Goal: Task Accomplishment & Management: Manage account settings

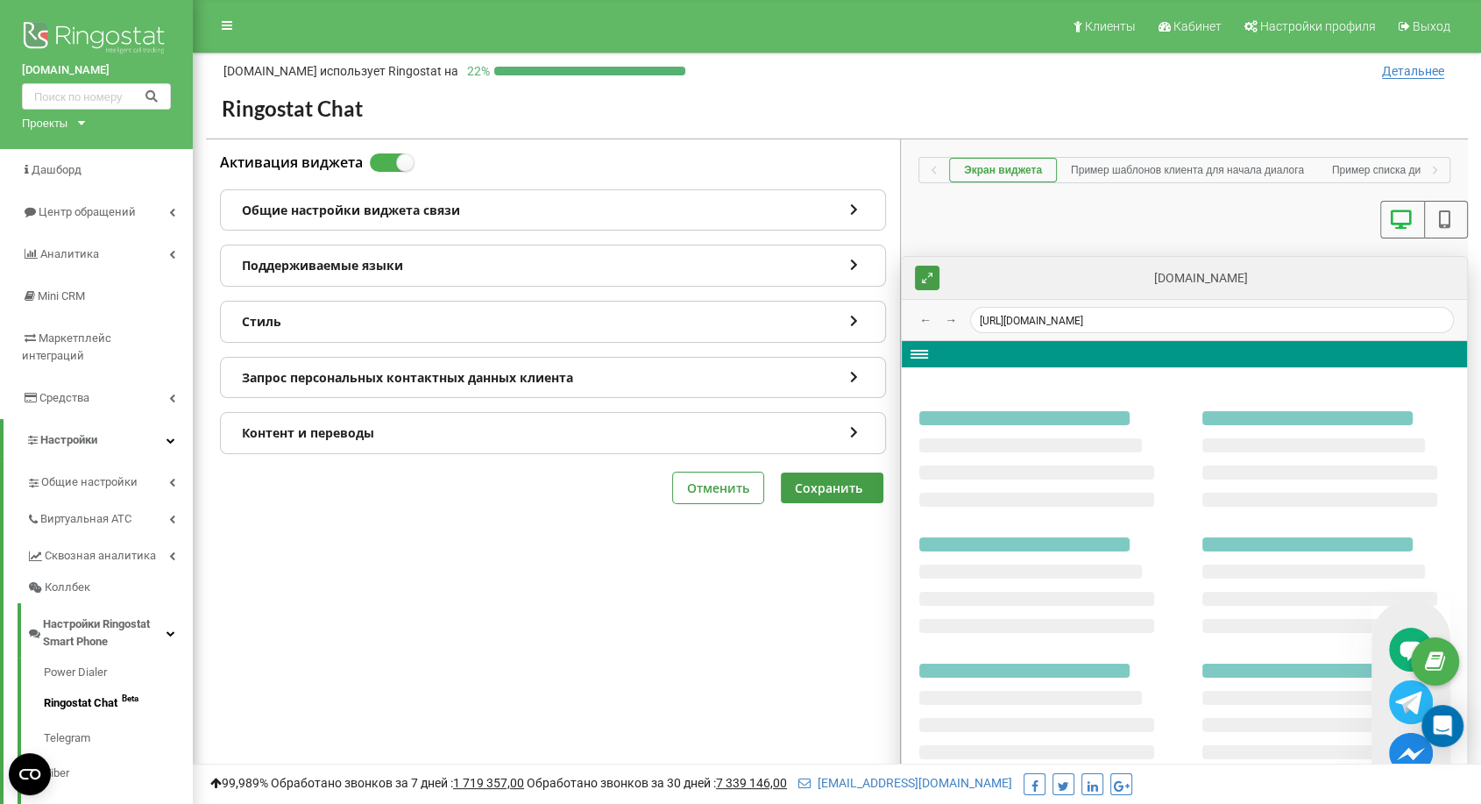
click at [642, 627] on div "Активация виджета Общие настройки виджета связи Поддерживаемые языки Стиль Запр…" at bounding box center [553, 589] width 694 height 900
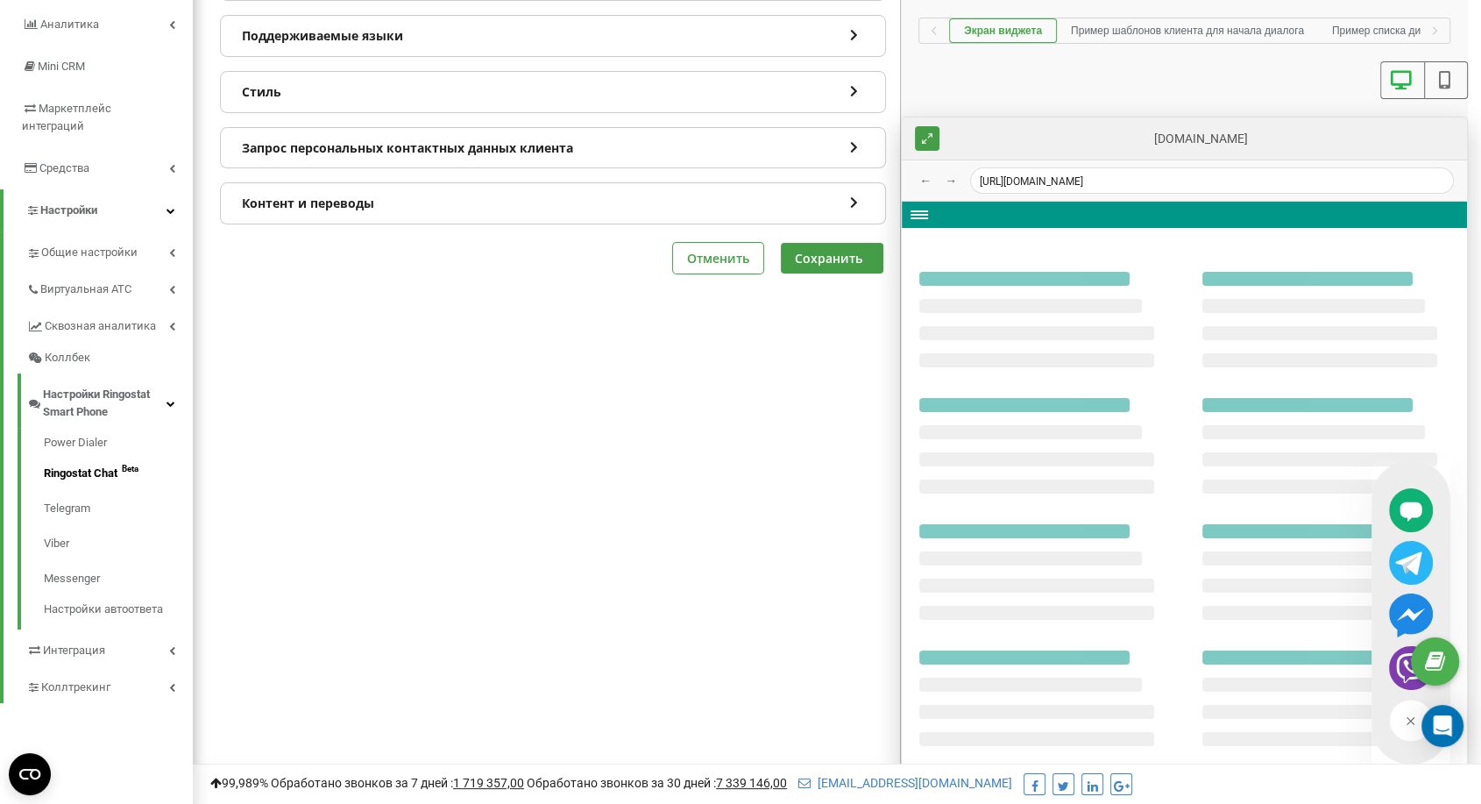
scroll to position [246, 0]
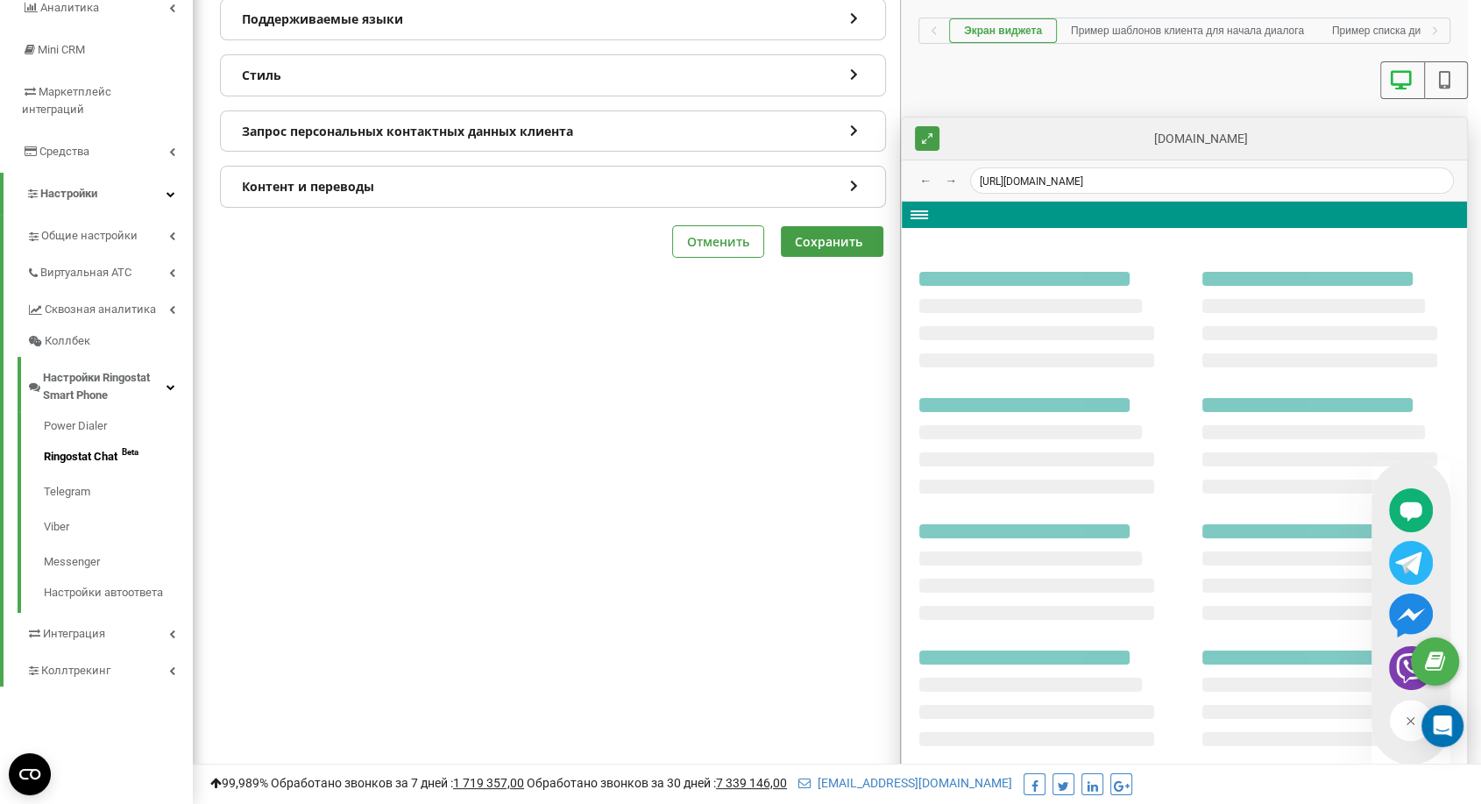
click at [918, 216] on div at bounding box center [1184, 498] width 565 height 592
click at [947, 180] on button "→" at bounding box center [950, 180] width 21 height 21
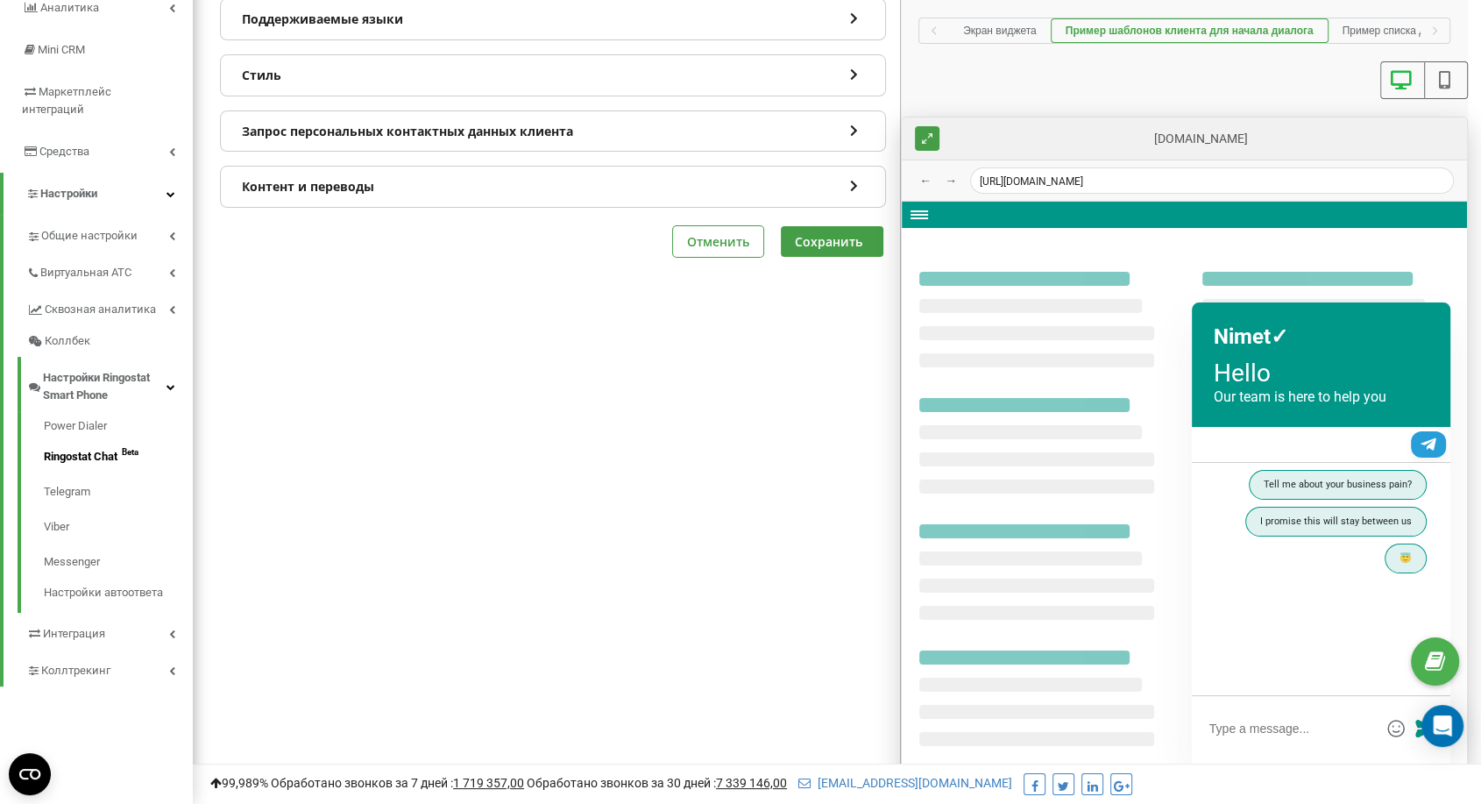
scroll to position [0, 35]
click at [947, 178] on button "→" at bounding box center [950, 180] width 21 height 21
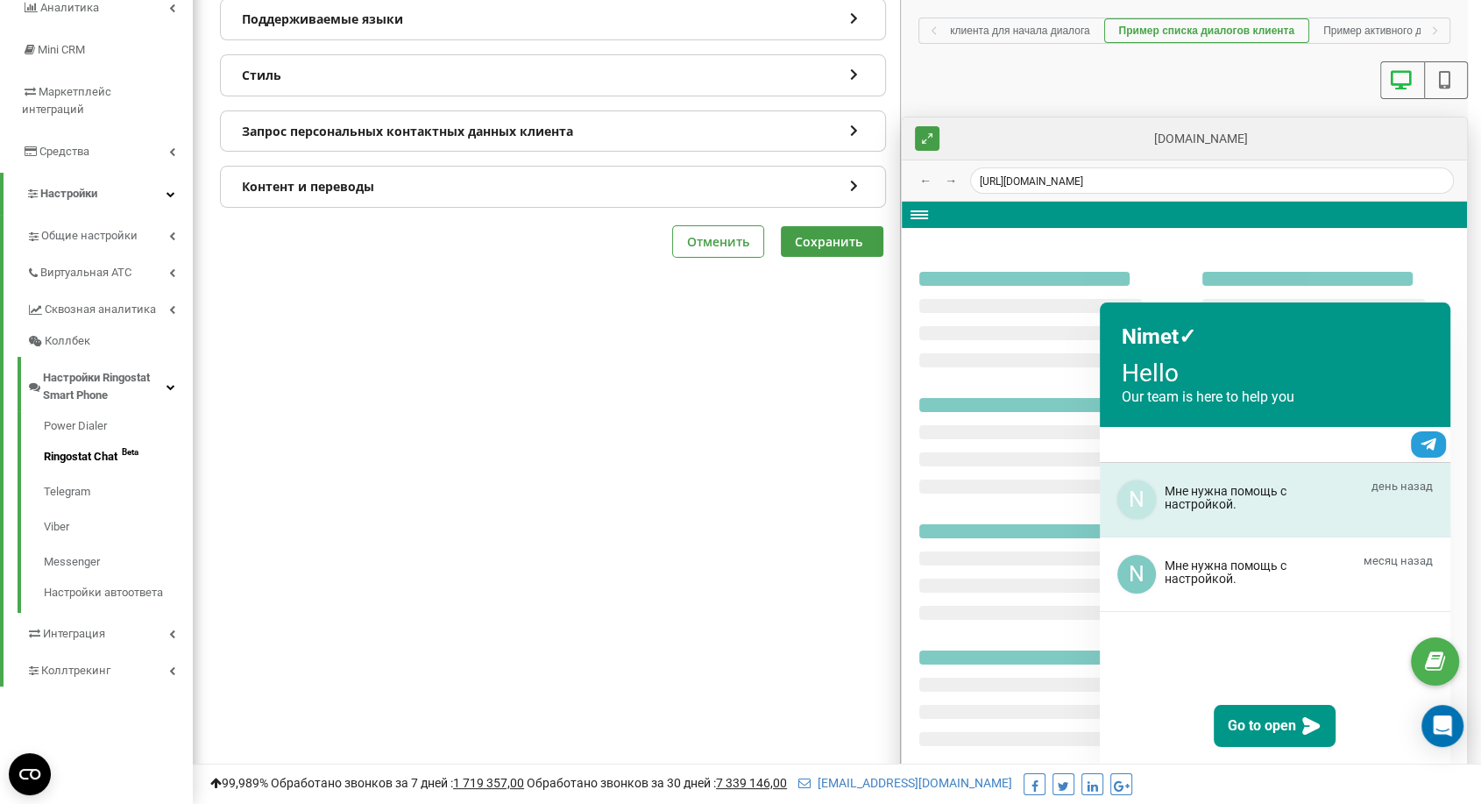
click at [947, 178] on button "→" at bounding box center [950, 180] width 21 height 21
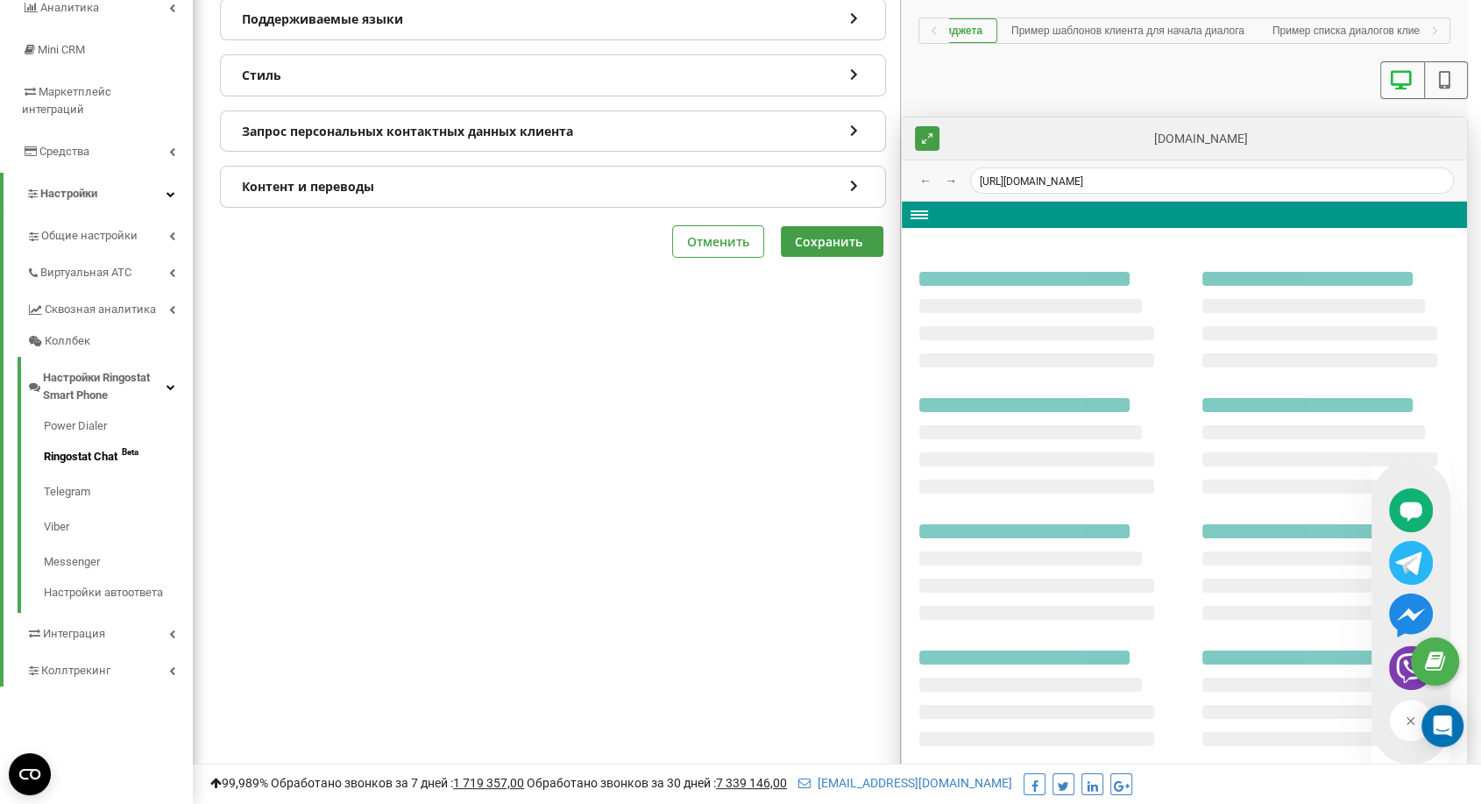
click at [947, 178] on button "→" at bounding box center [950, 180] width 21 height 21
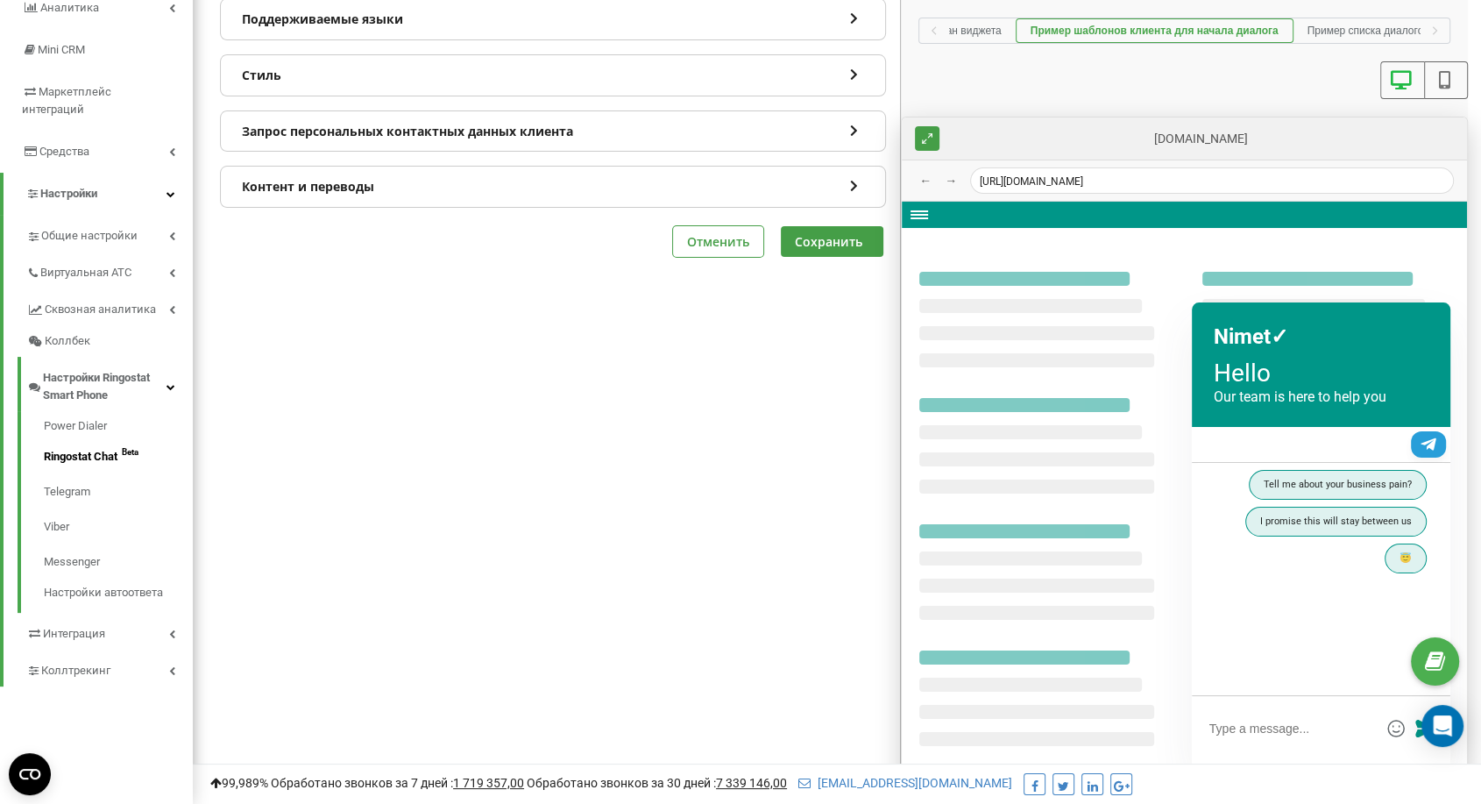
click at [947, 178] on button "→" at bounding box center [950, 180] width 21 height 21
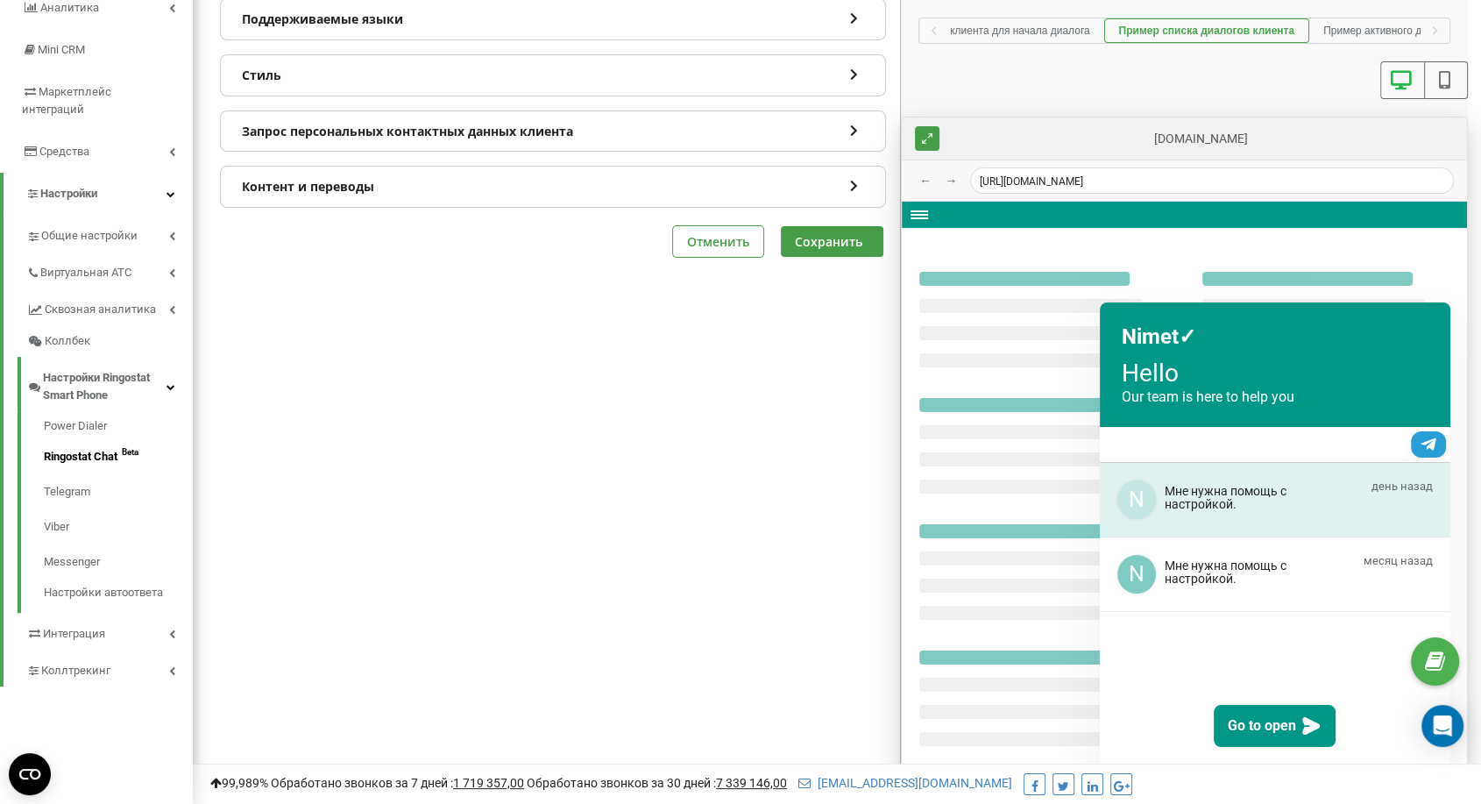
click at [947, 178] on button "→" at bounding box center [950, 180] width 21 height 21
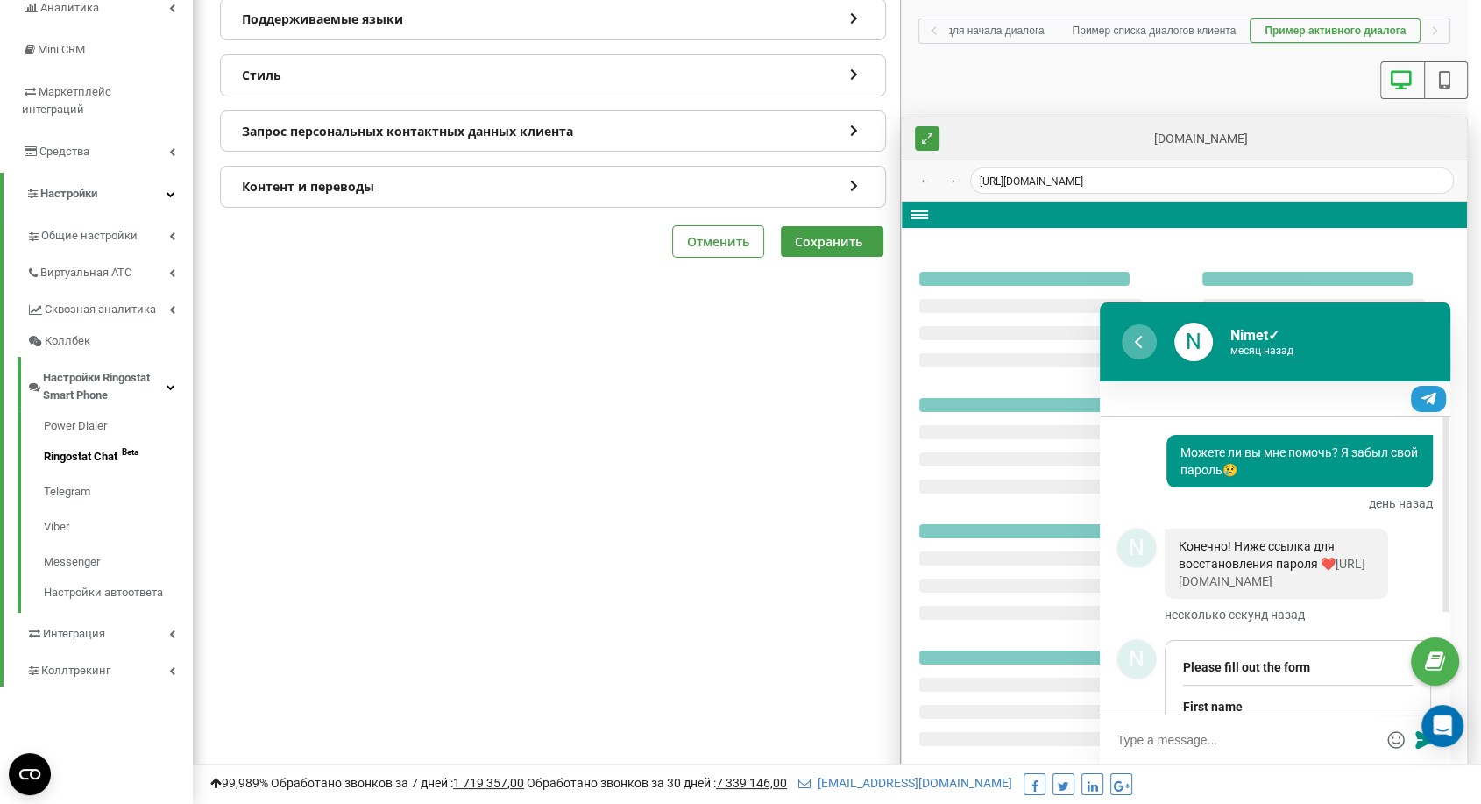
click at [947, 178] on button "→" at bounding box center [950, 180] width 21 height 21
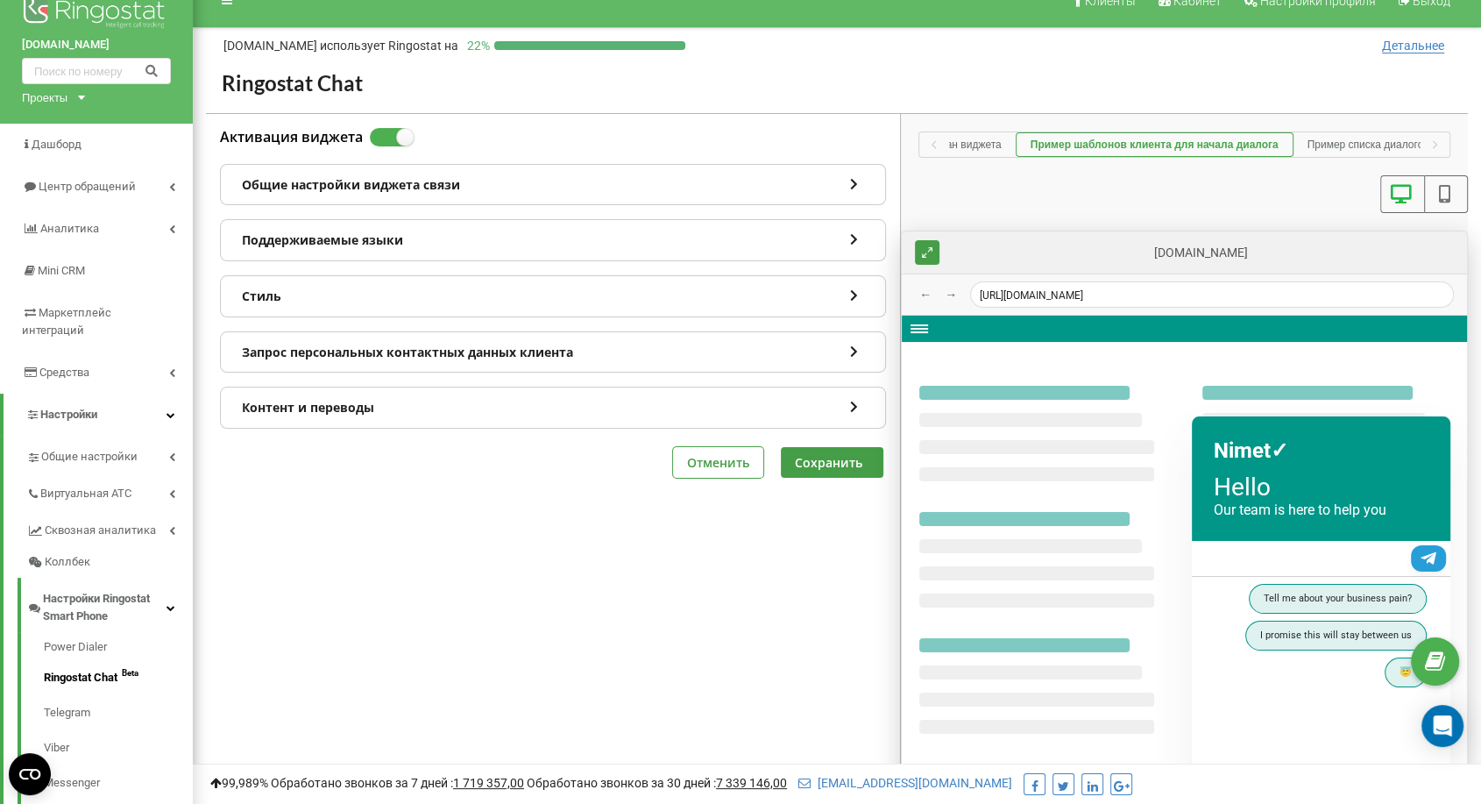
scroll to position [0, 0]
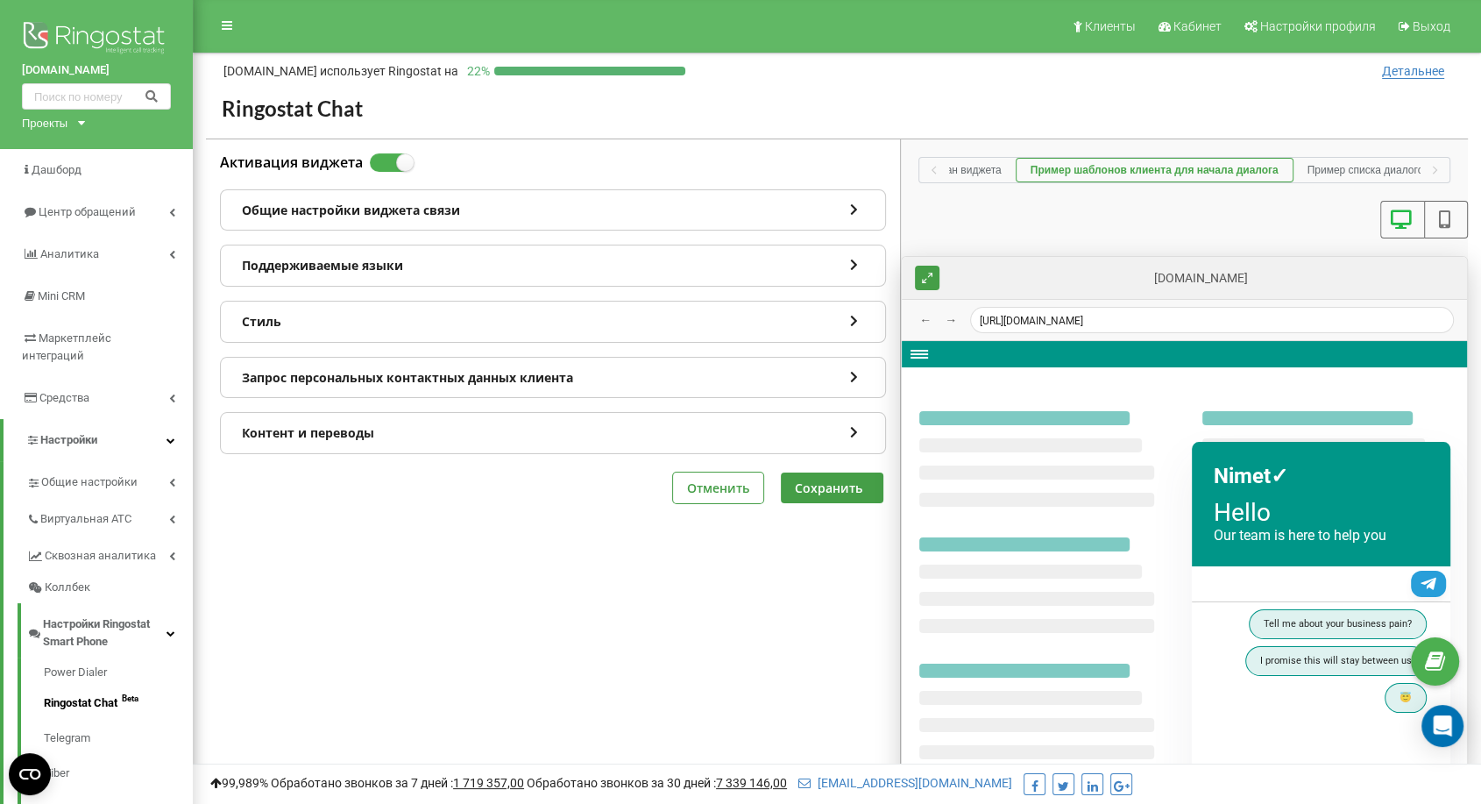
click at [684, 218] on div "Общие настройки виджета связи" at bounding box center [553, 210] width 664 height 40
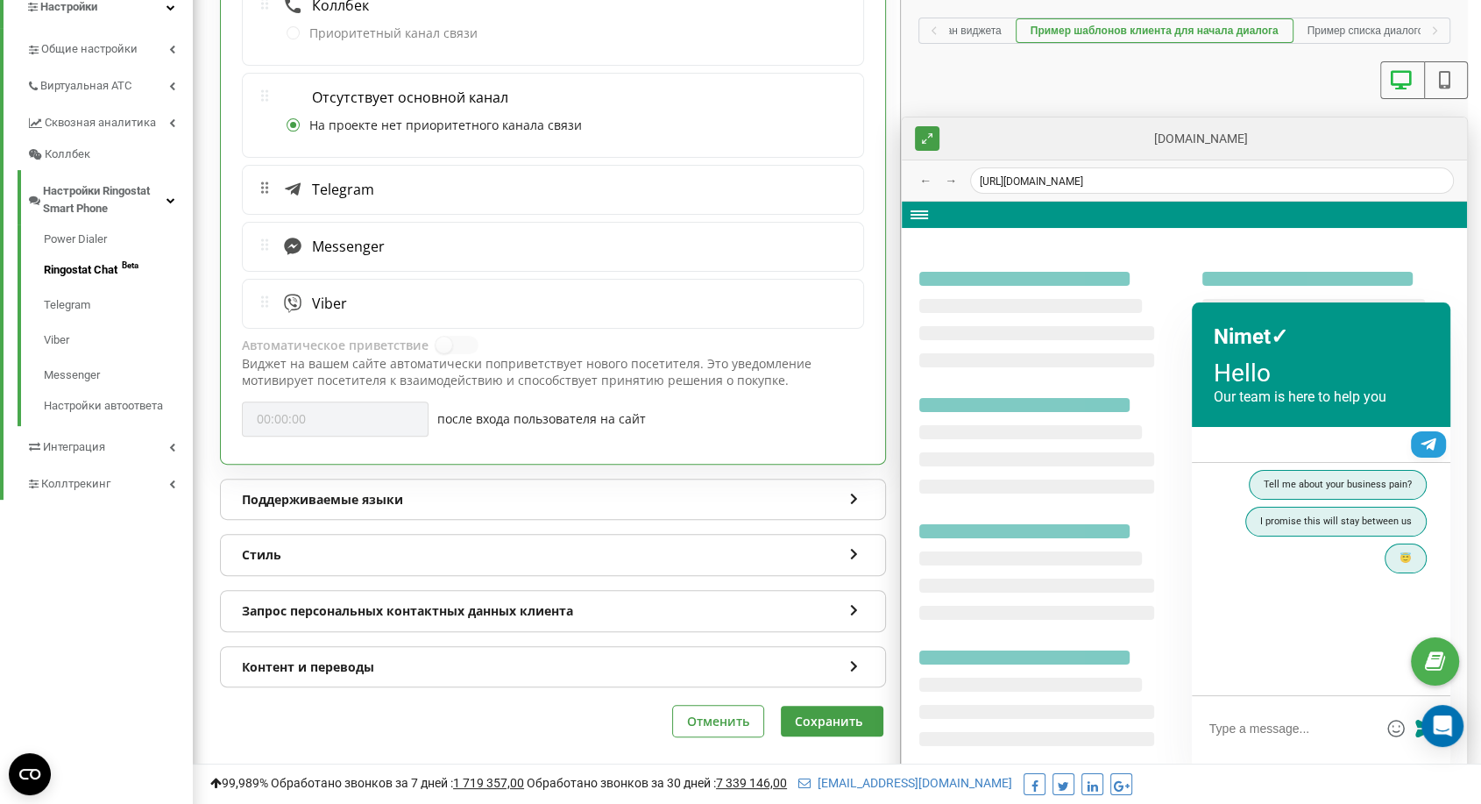
click at [463, 498] on div "Поддерживаемые языки" at bounding box center [553, 499] width 664 height 40
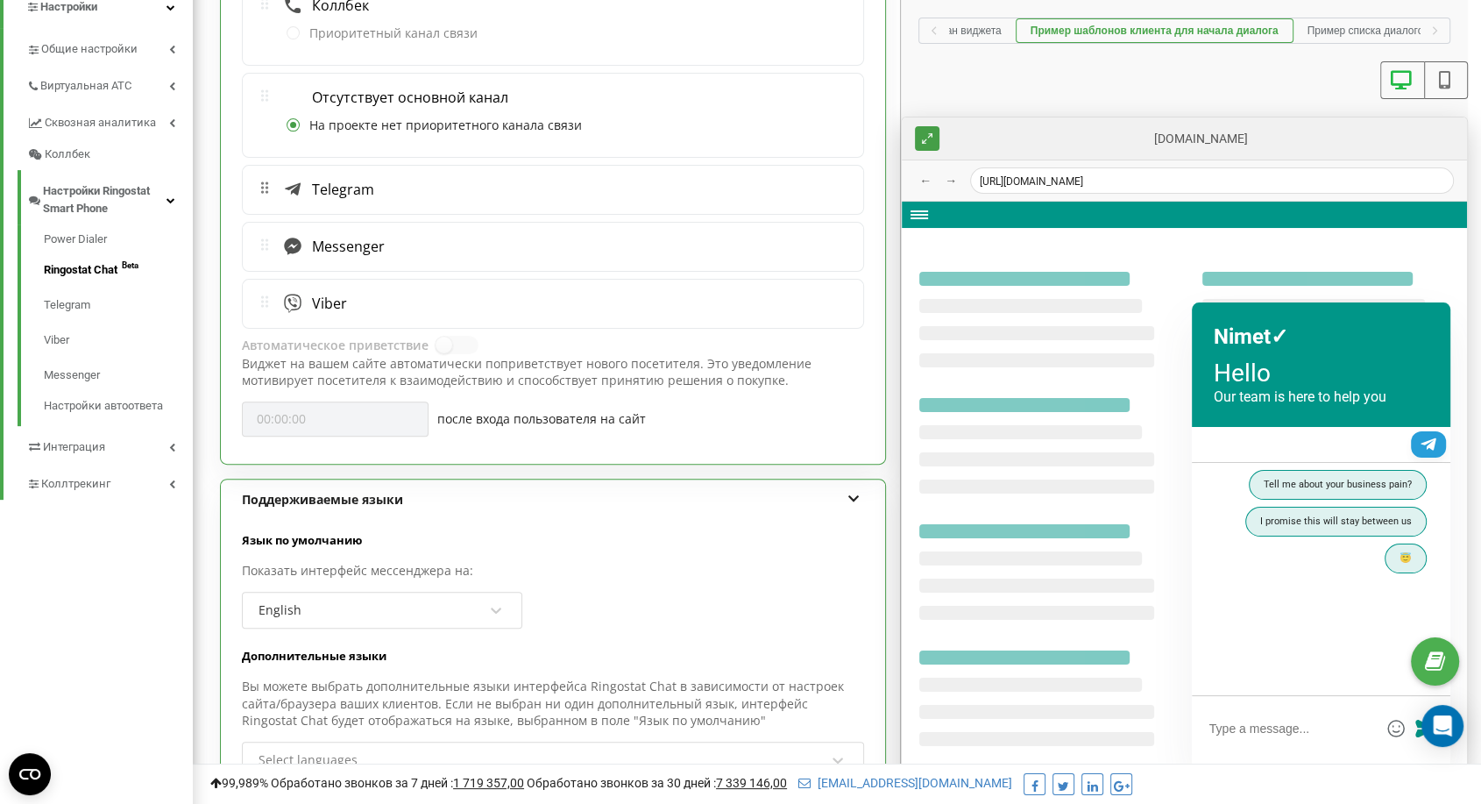
scroll to position [732, 0]
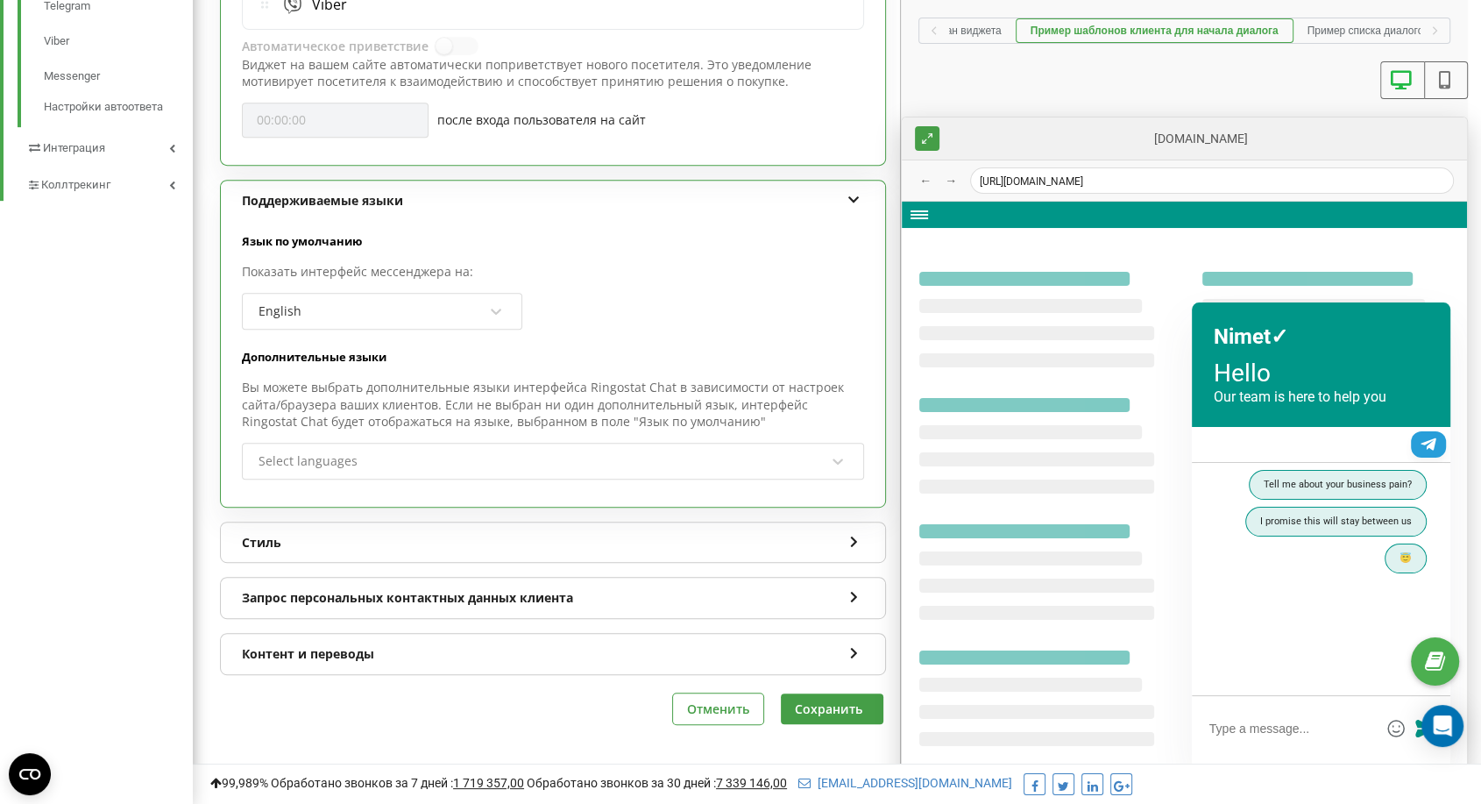
click at [458, 522] on div "Стиль" at bounding box center [553, 542] width 664 height 40
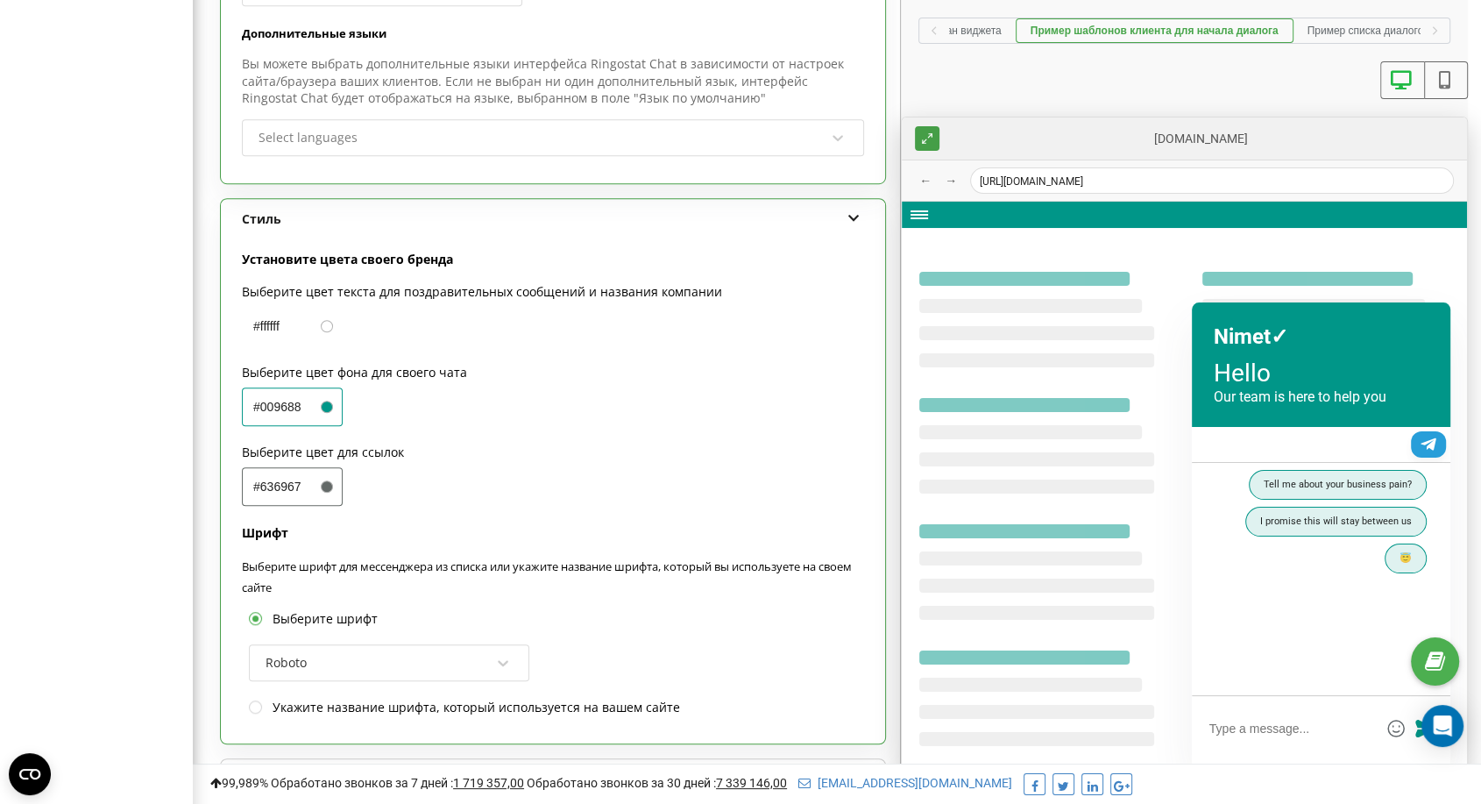
scroll to position [1236, 0]
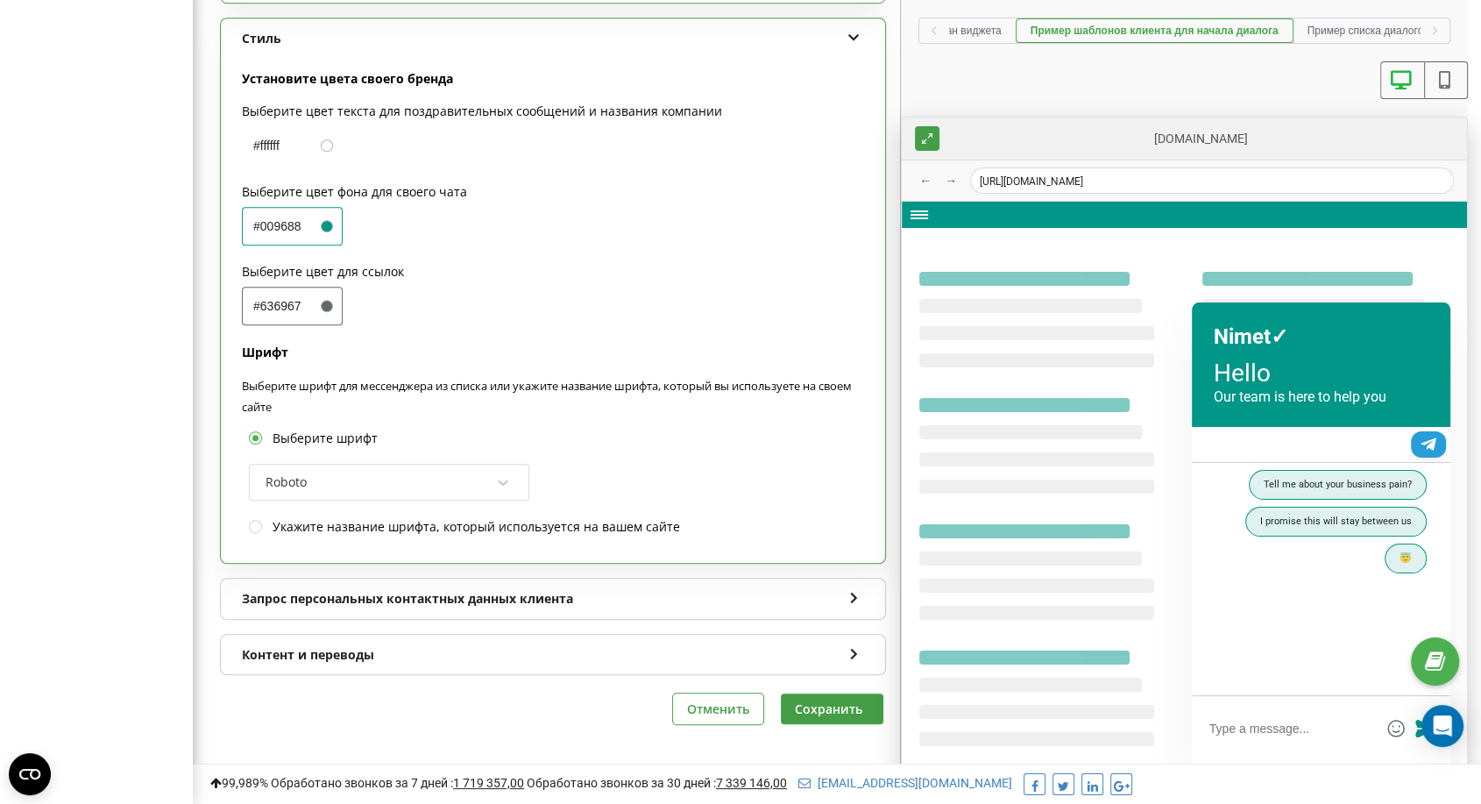
click at [443, 609] on div "Запрос персональных контактных данных клиента" at bounding box center [553, 598] width 664 height 40
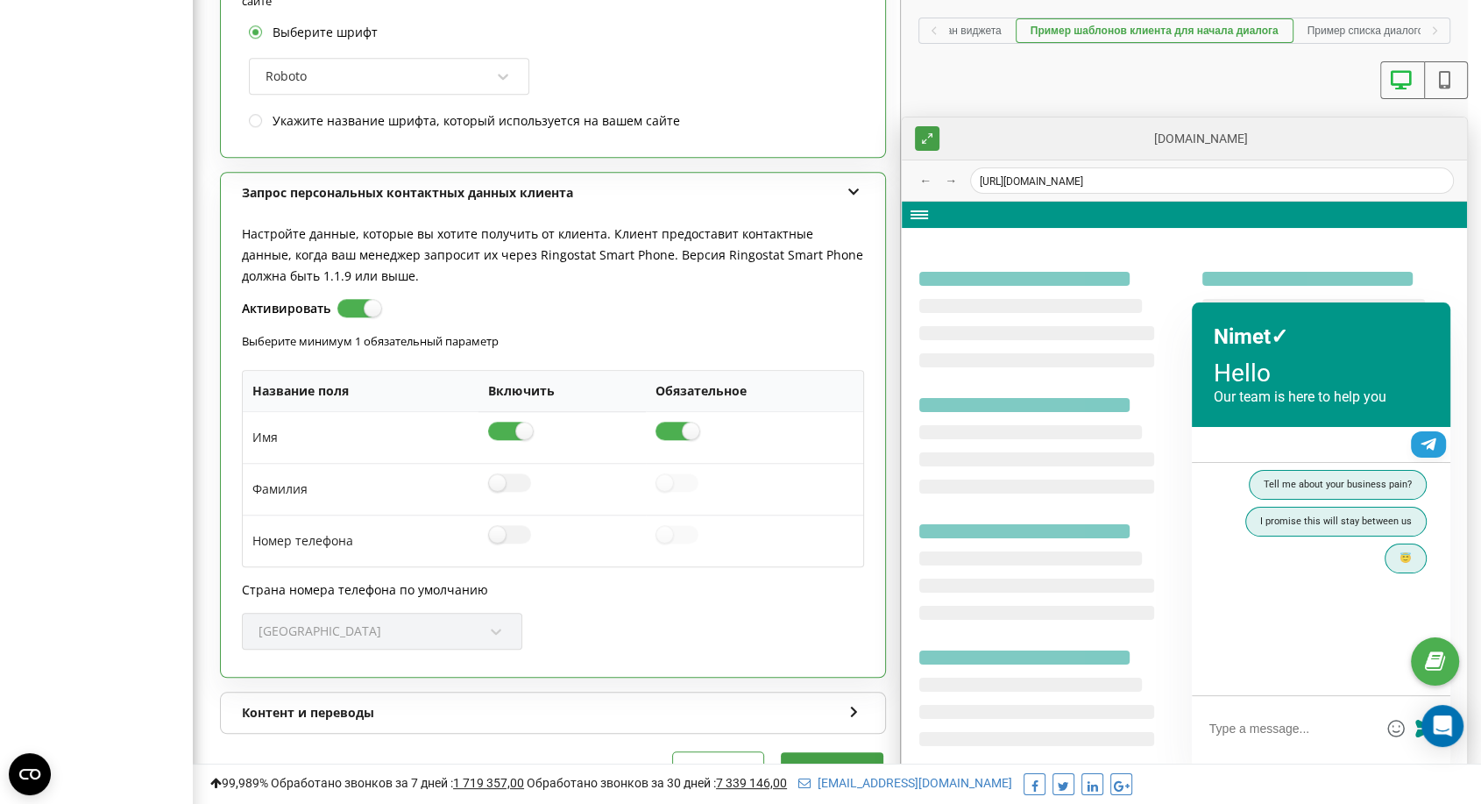
scroll to position [1699, 0]
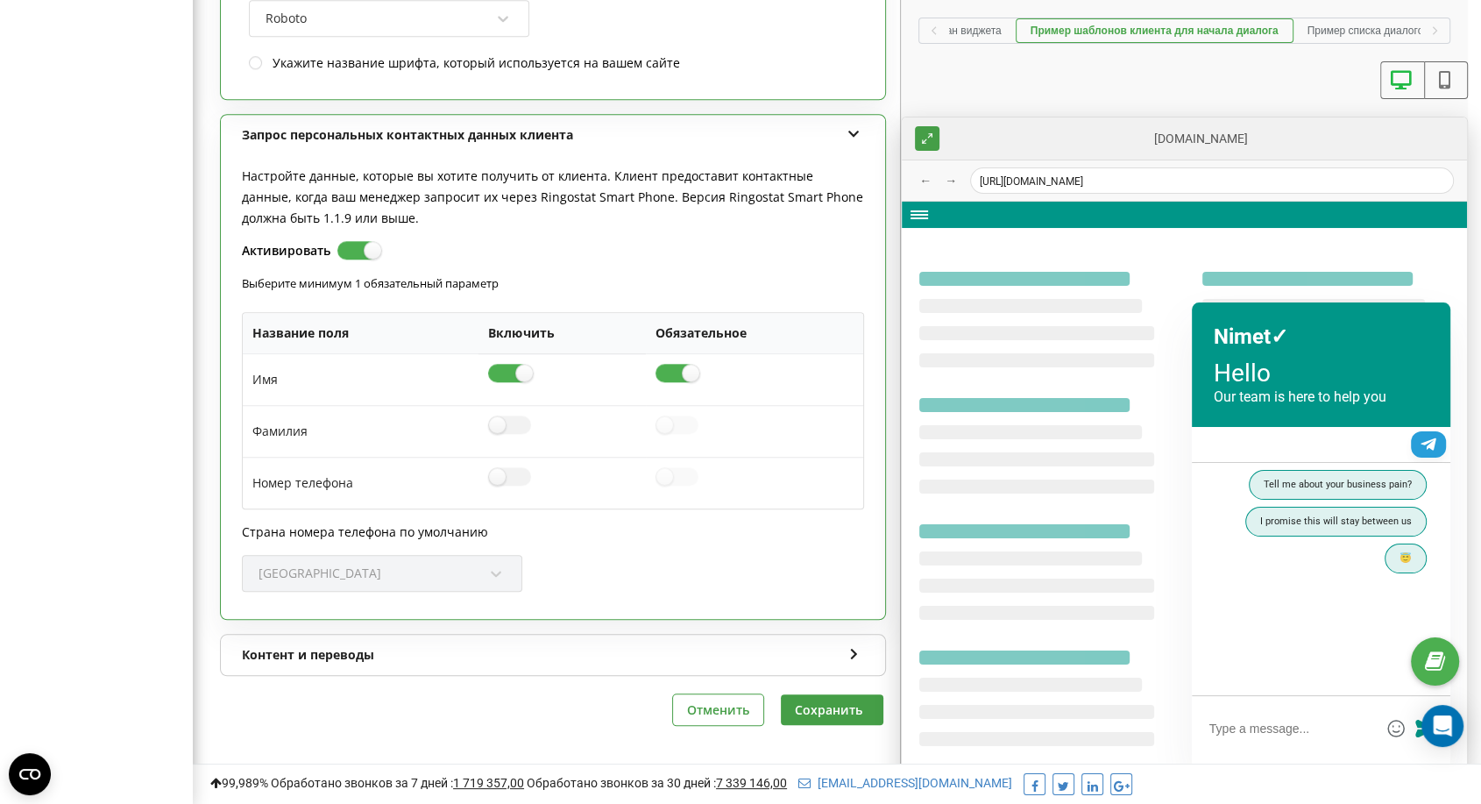
click at [437, 656] on div "Контент и переводы" at bounding box center [553, 654] width 664 height 40
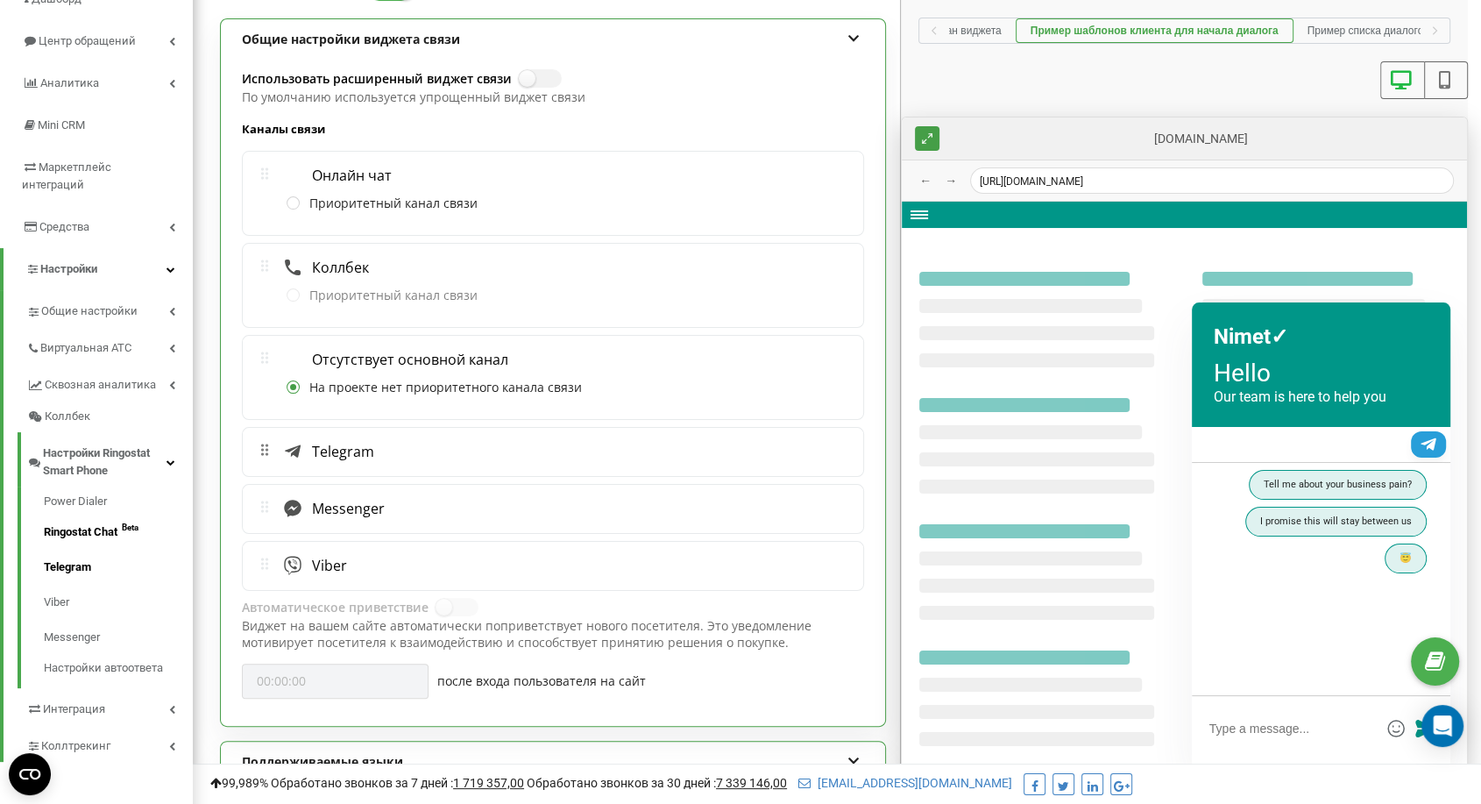
scroll to position [181, 0]
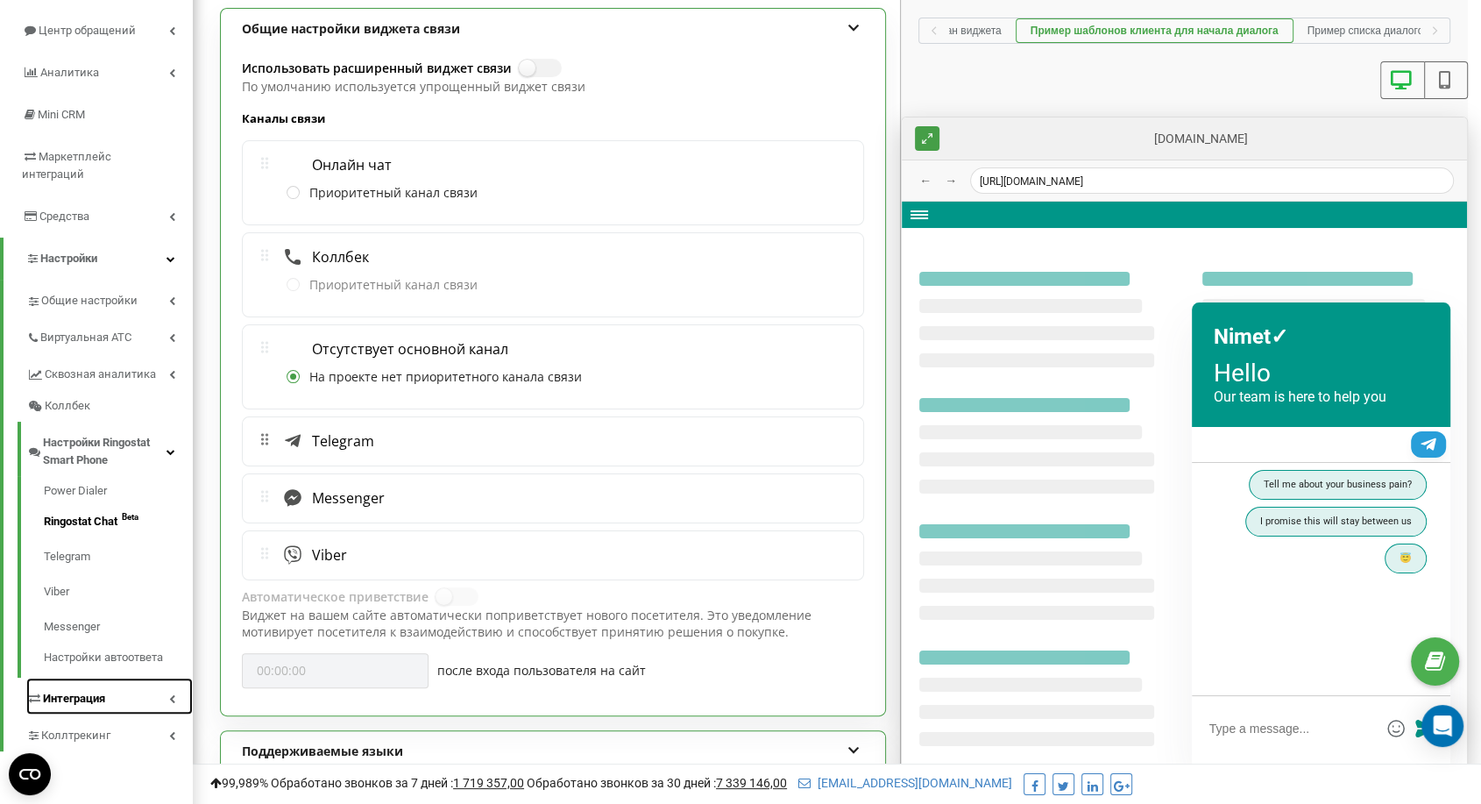
click at [103, 690] on span "Интеграция" at bounding box center [74, 699] width 62 height 18
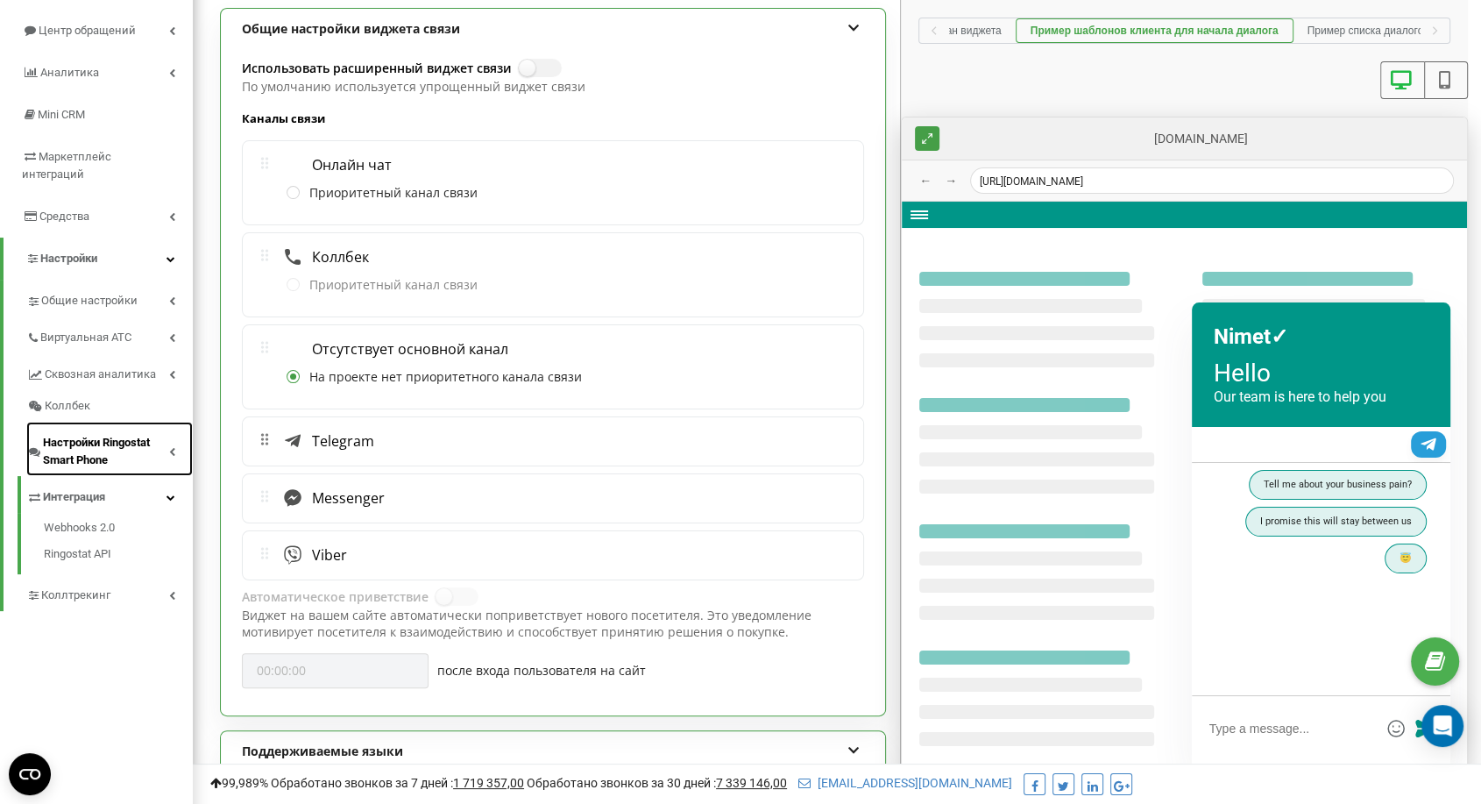
click at [114, 436] on span "Настройки Ringostat Smart Phone" at bounding box center [106, 451] width 126 height 35
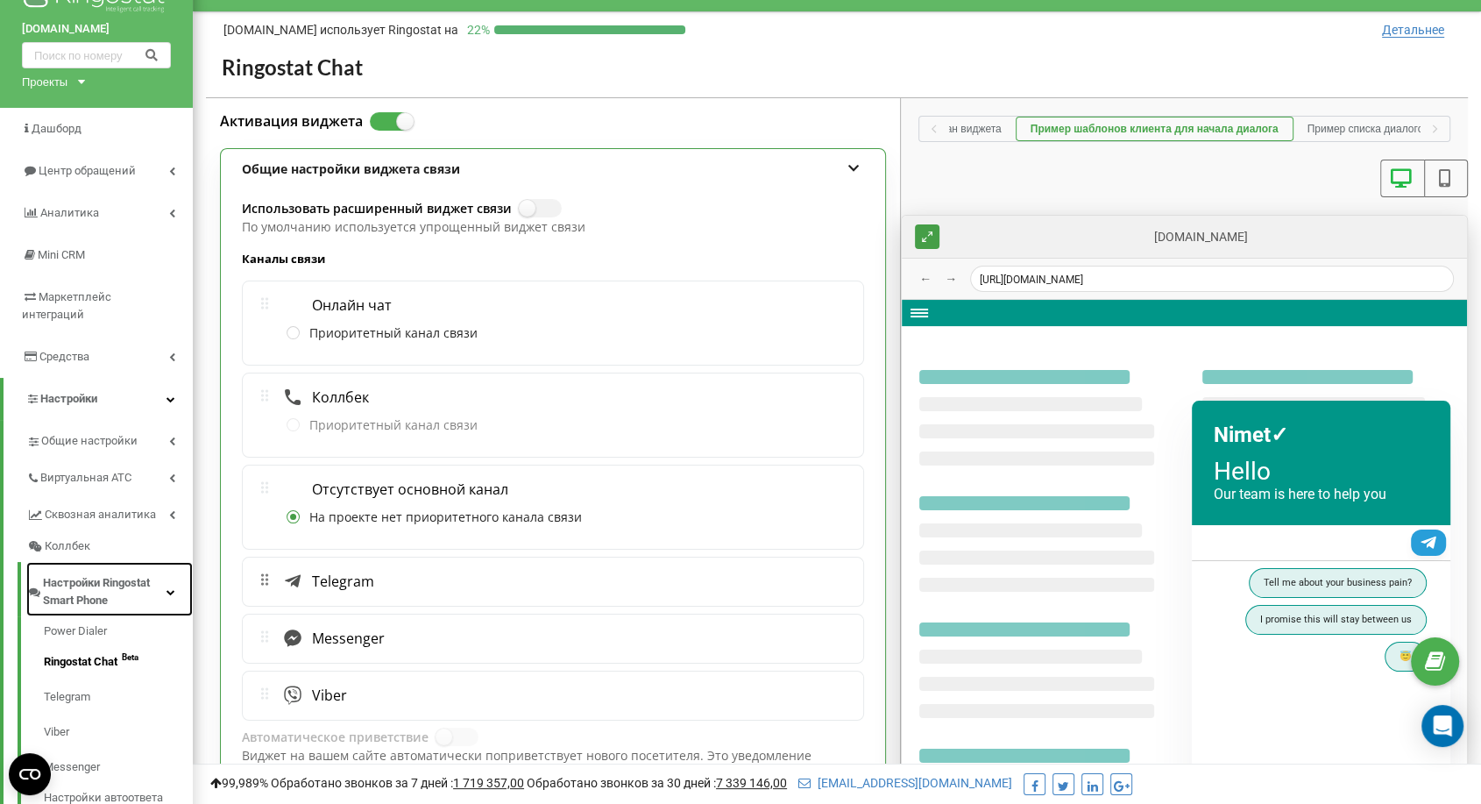
scroll to position [0, 0]
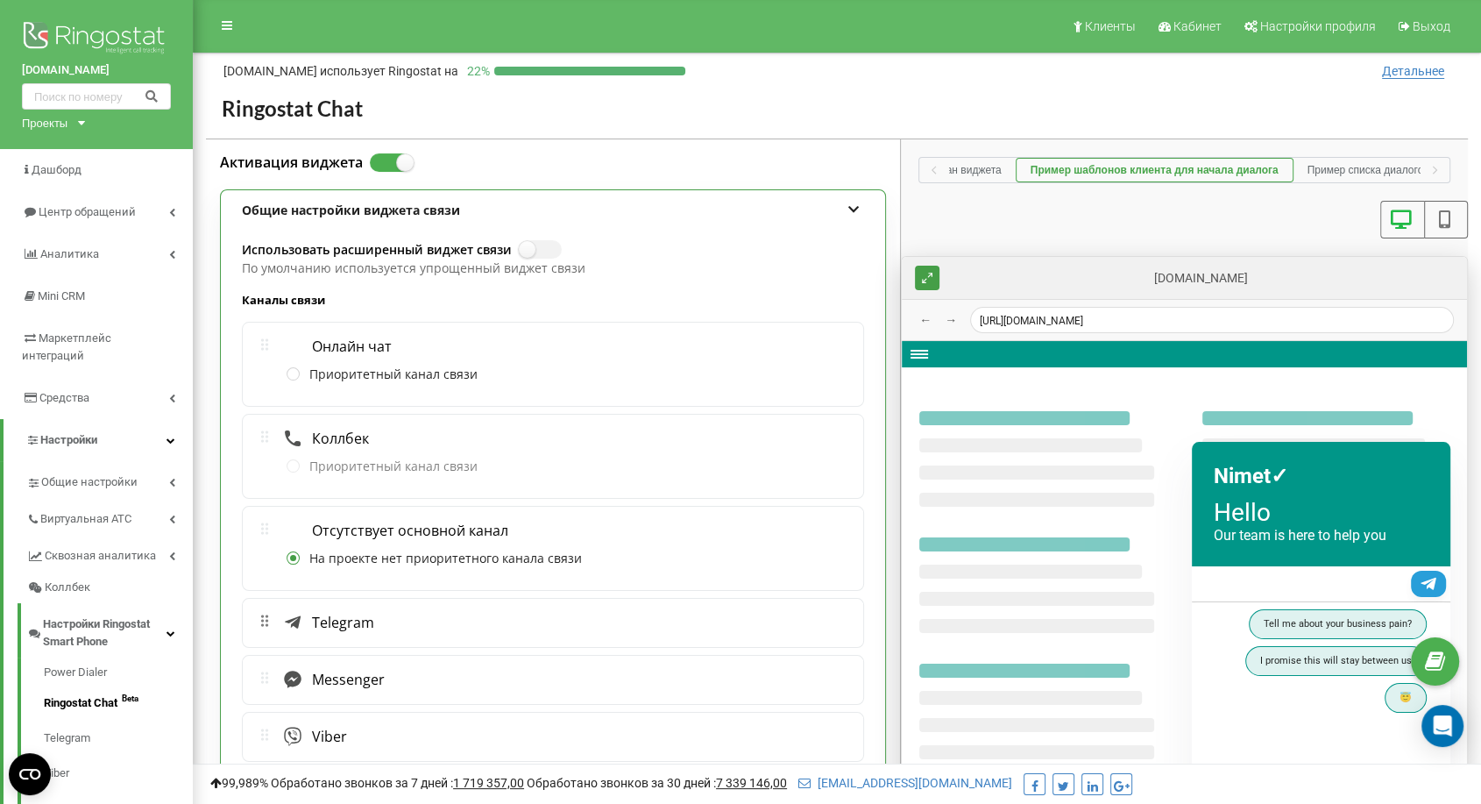
click at [1431, 64] on span "Детальнее" at bounding box center [1413, 71] width 62 height 15
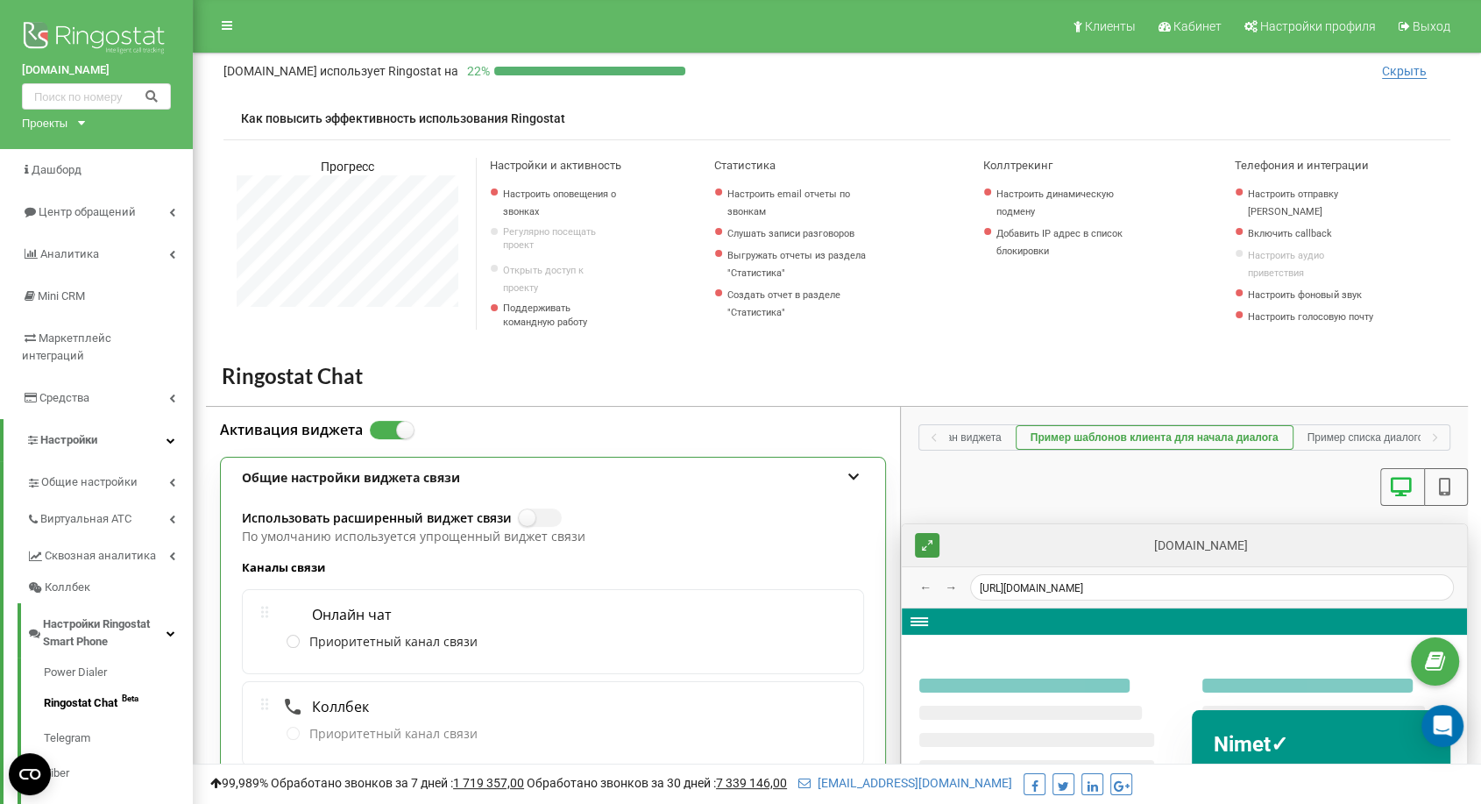
scroll to position [4599, 1287]
click at [1420, 71] on span "Скрыть" at bounding box center [1404, 71] width 45 height 15
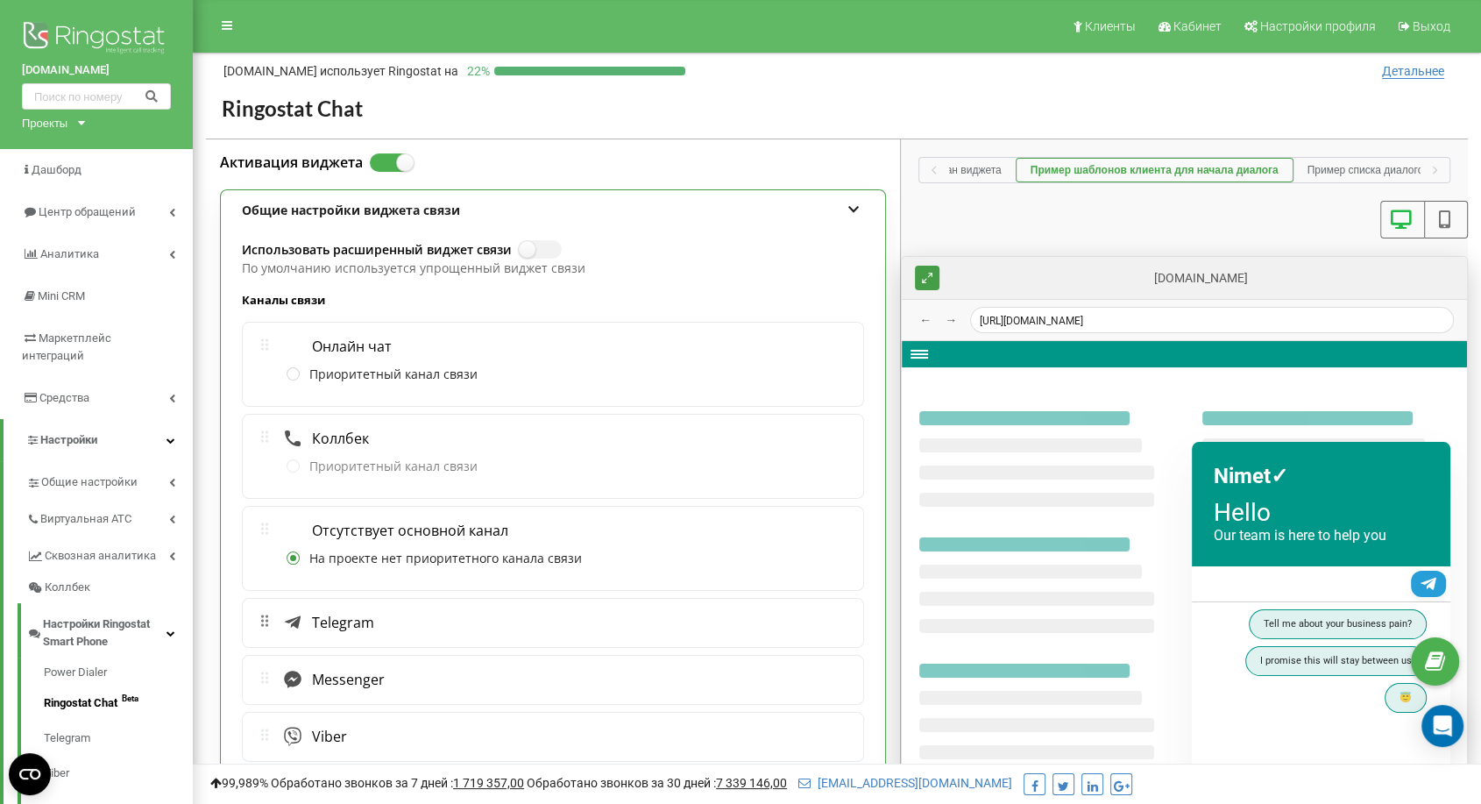
click at [832, 203] on div "Общие настройки виджета связи" at bounding box center [553, 210] width 664 height 40
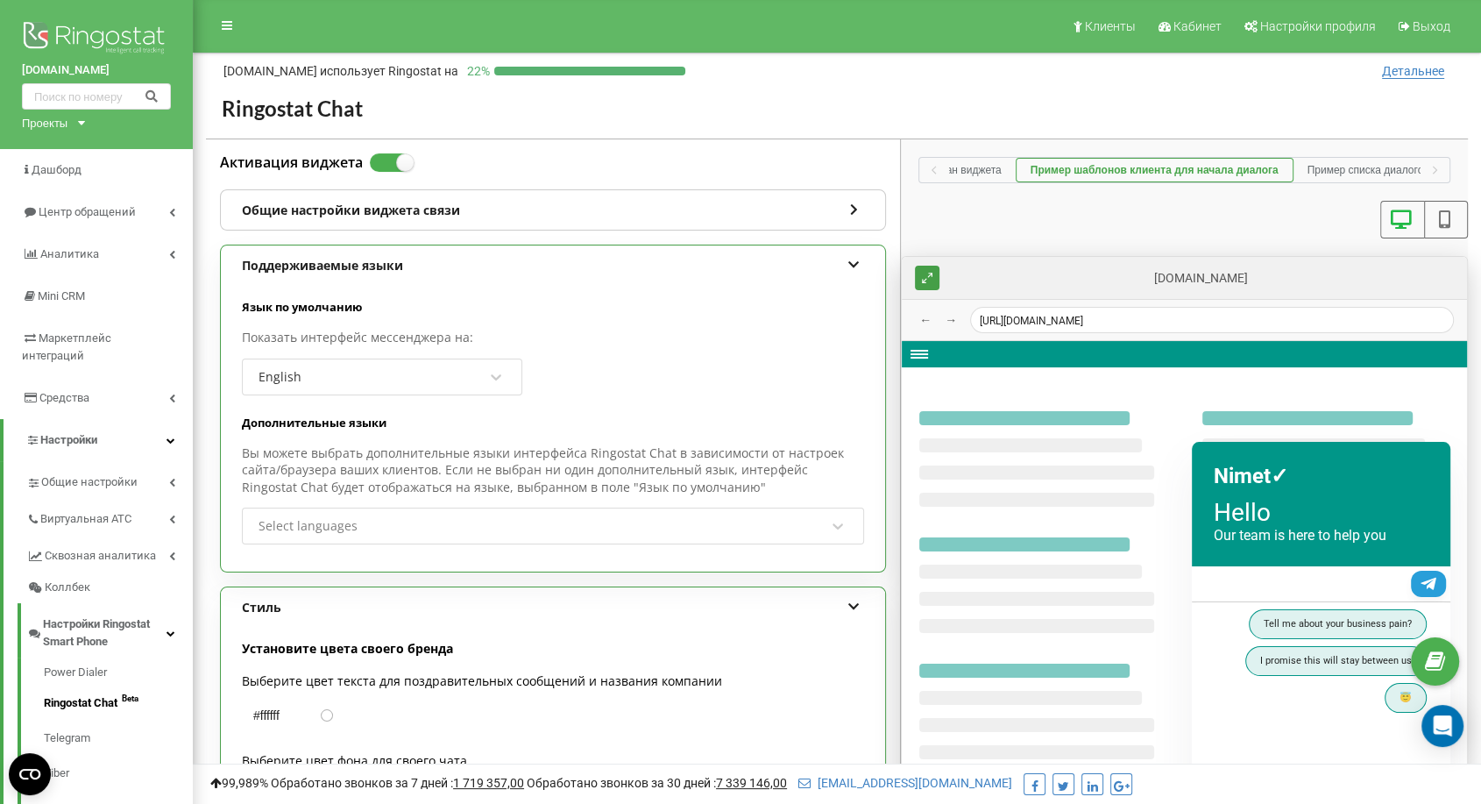
click at [819, 254] on div "Поддерживаемые языки" at bounding box center [553, 265] width 664 height 40
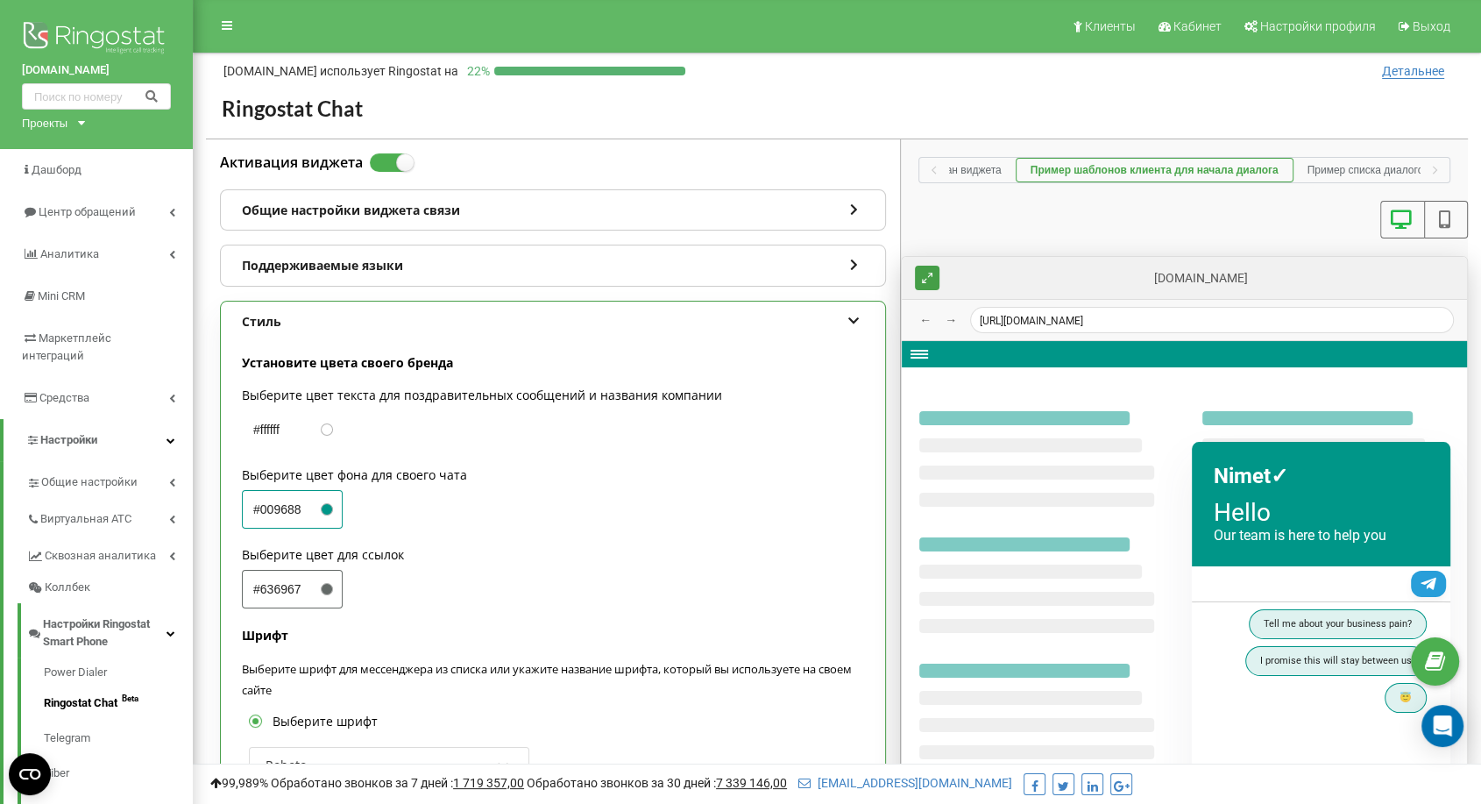
click at [813, 308] on div "Стиль" at bounding box center [553, 321] width 664 height 40
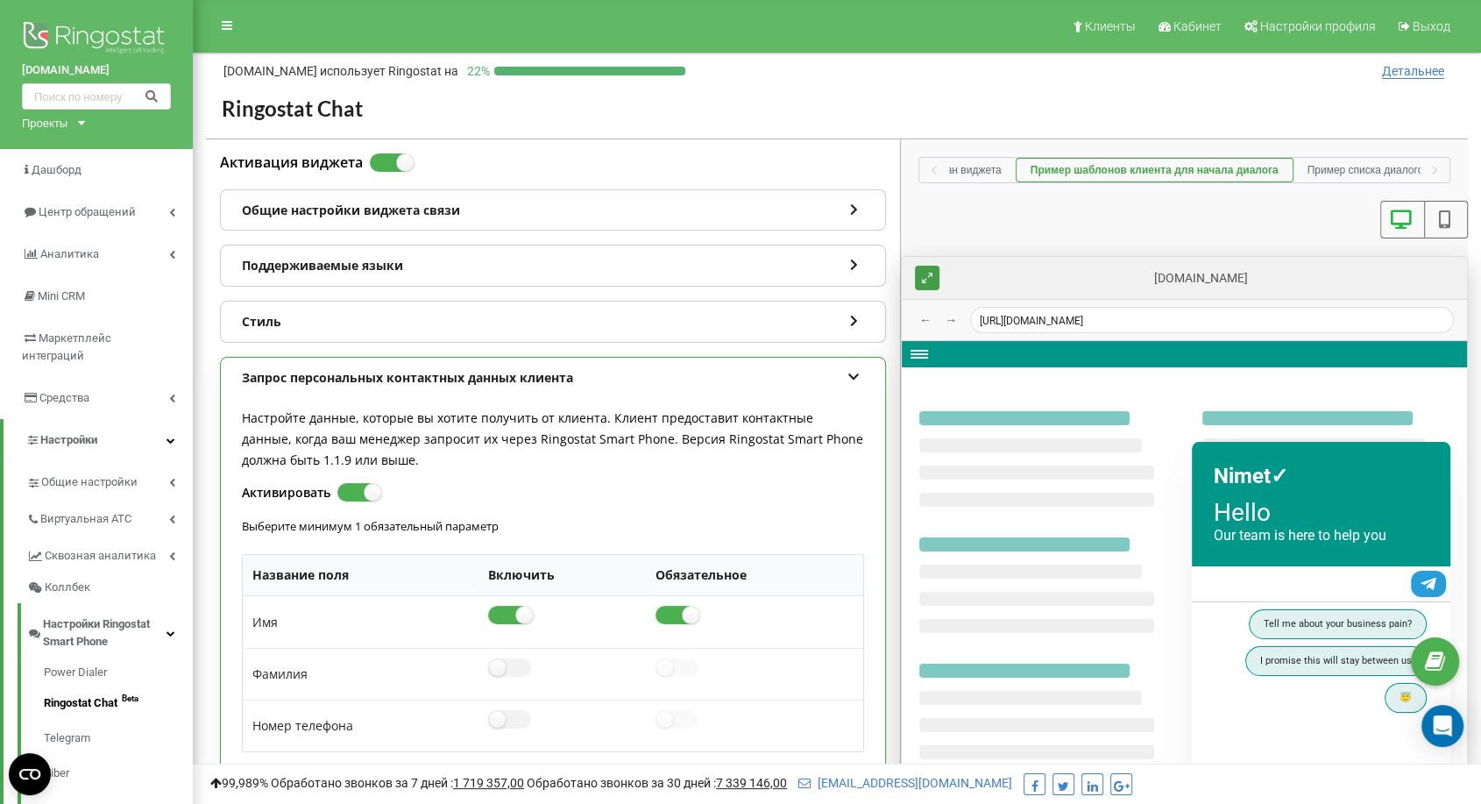
click at [802, 362] on div "Запрос персональных контактных данных клиента" at bounding box center [553, 378] width 664 height 40
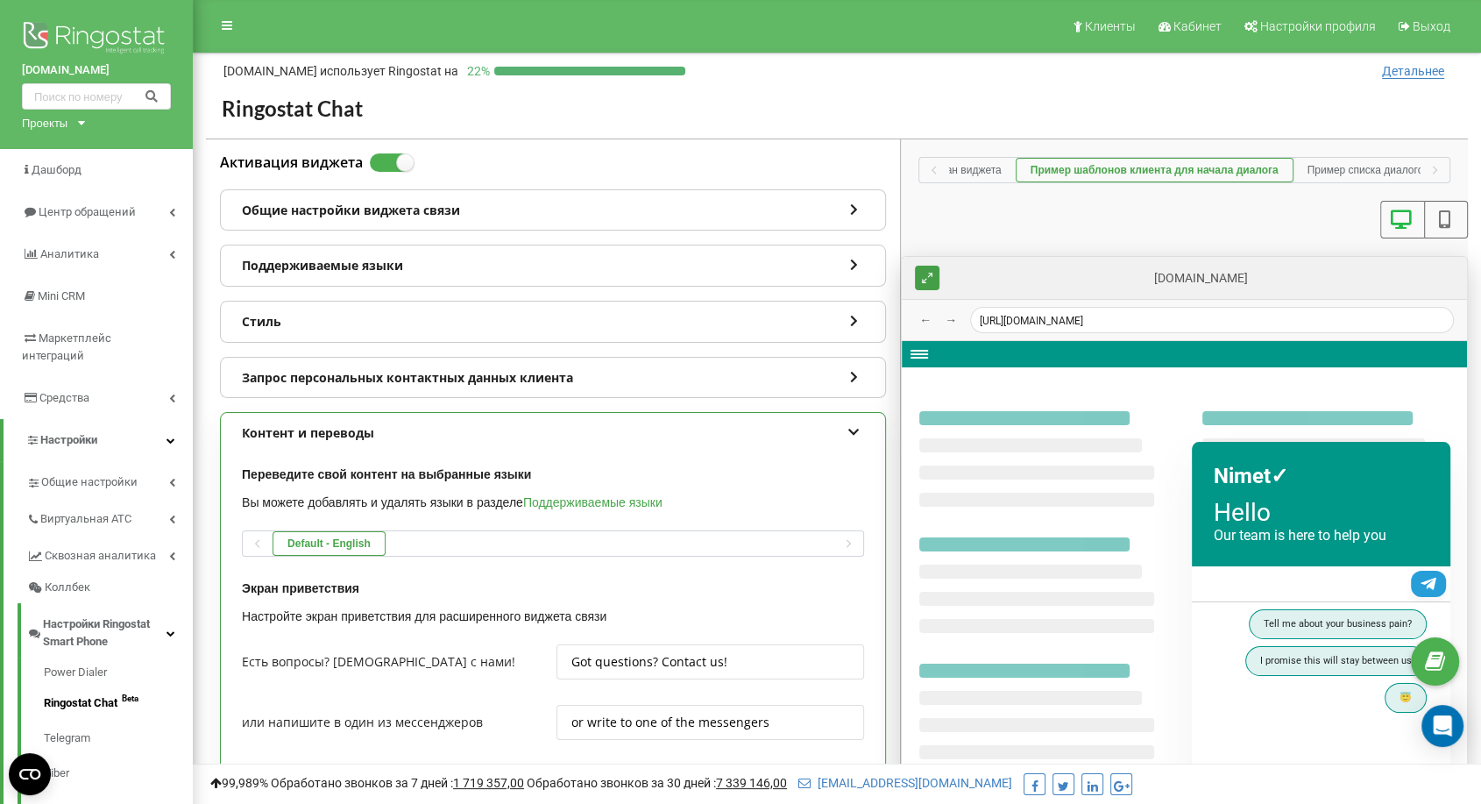
click at [799, 429] on div "Контент и переводы" at bounding box center [553, 433] width 664 height 40
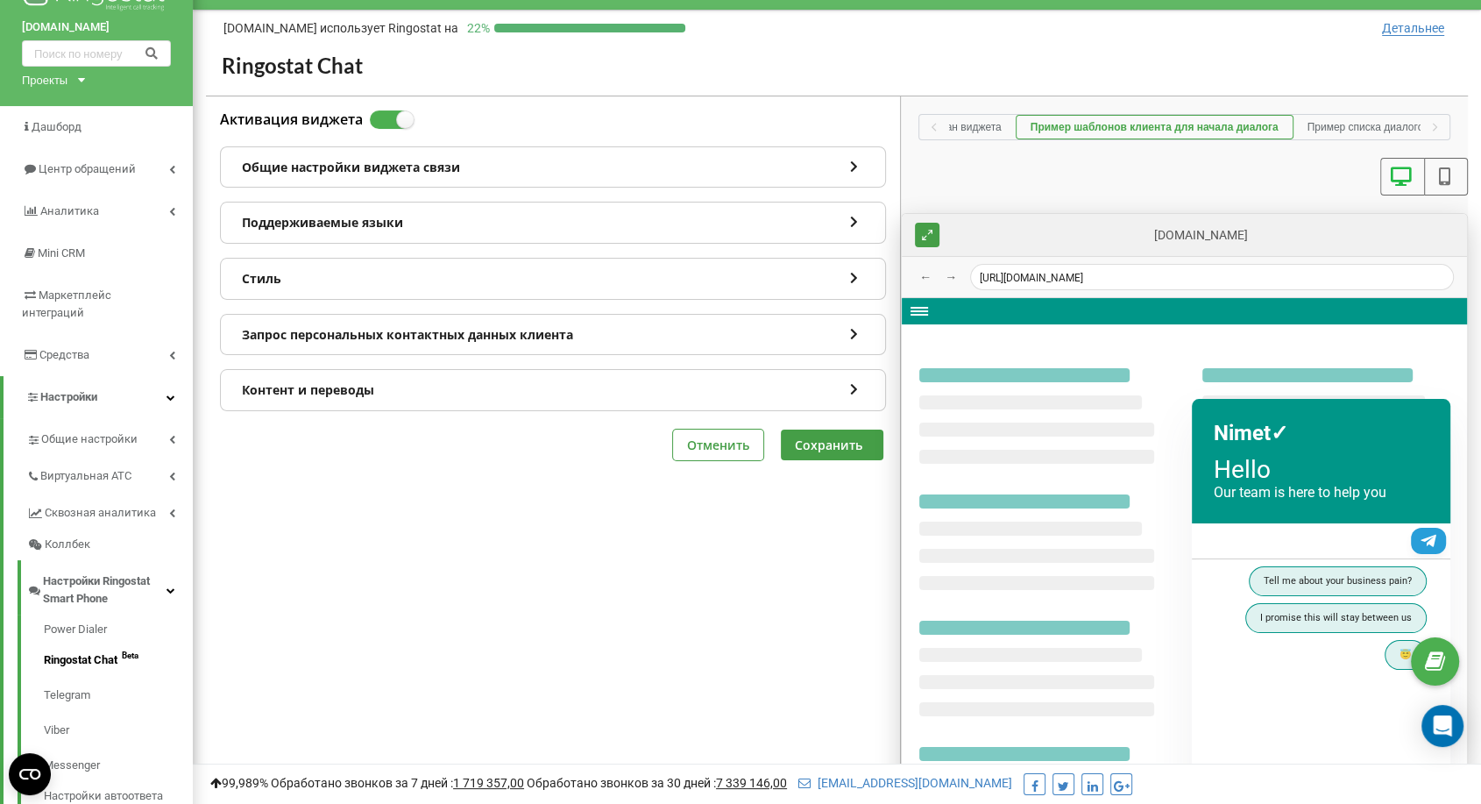
scroll to position [32, 0]
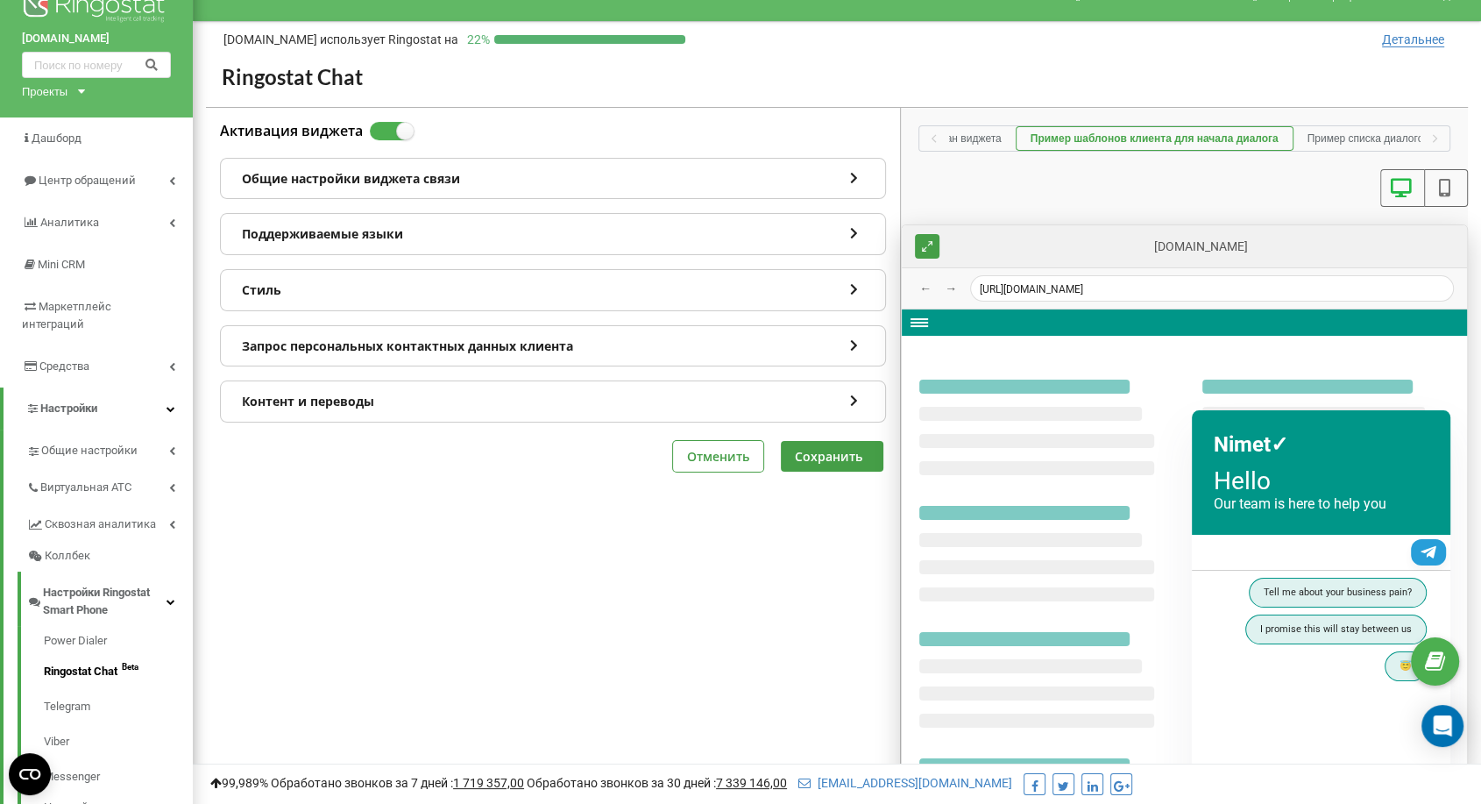
click at [1453, 192] on icon at bounding box center [1445, 188] width 22 height 18
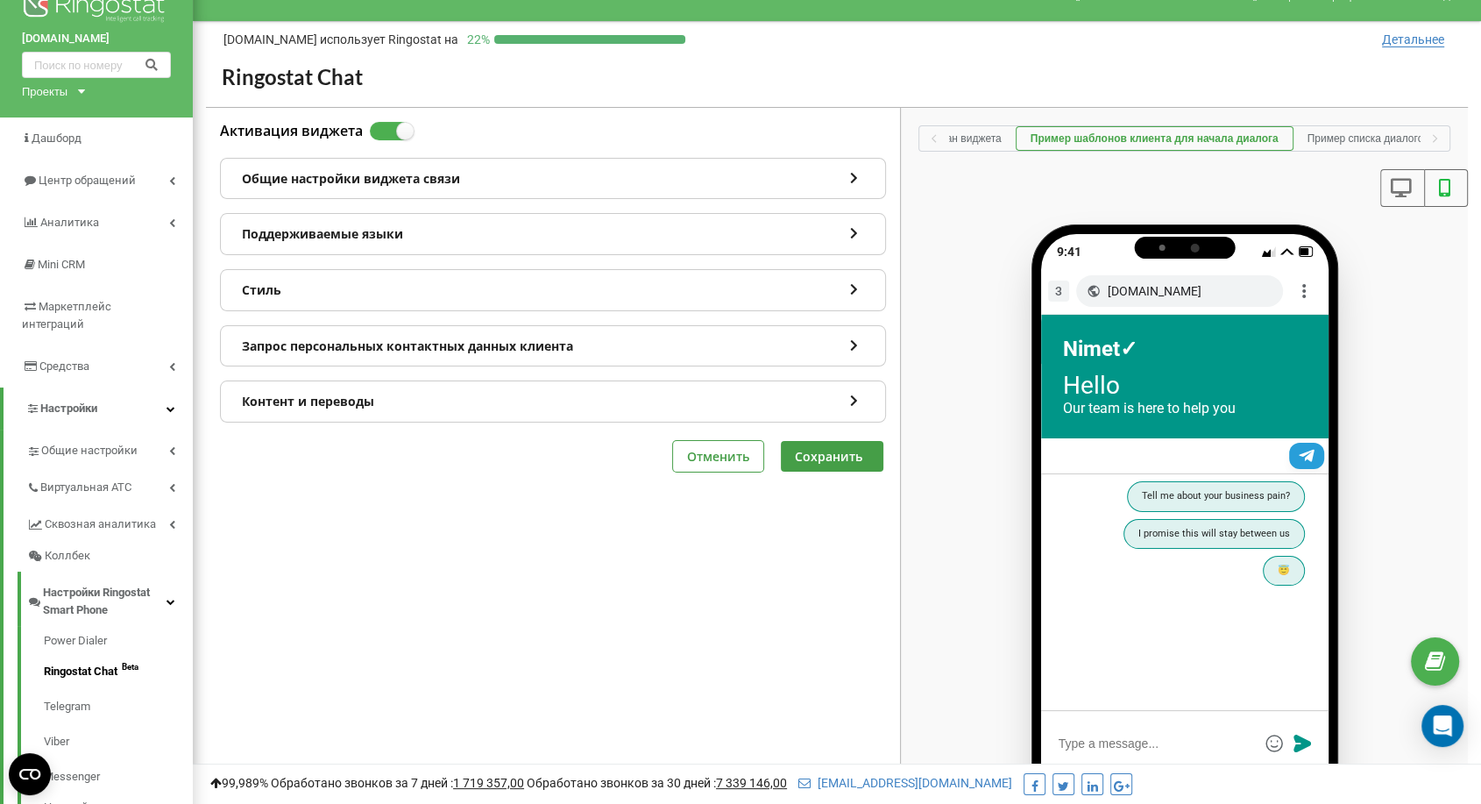
click at [1402, 185] on icon at bounding box center [1401, 188] width 22 height 18
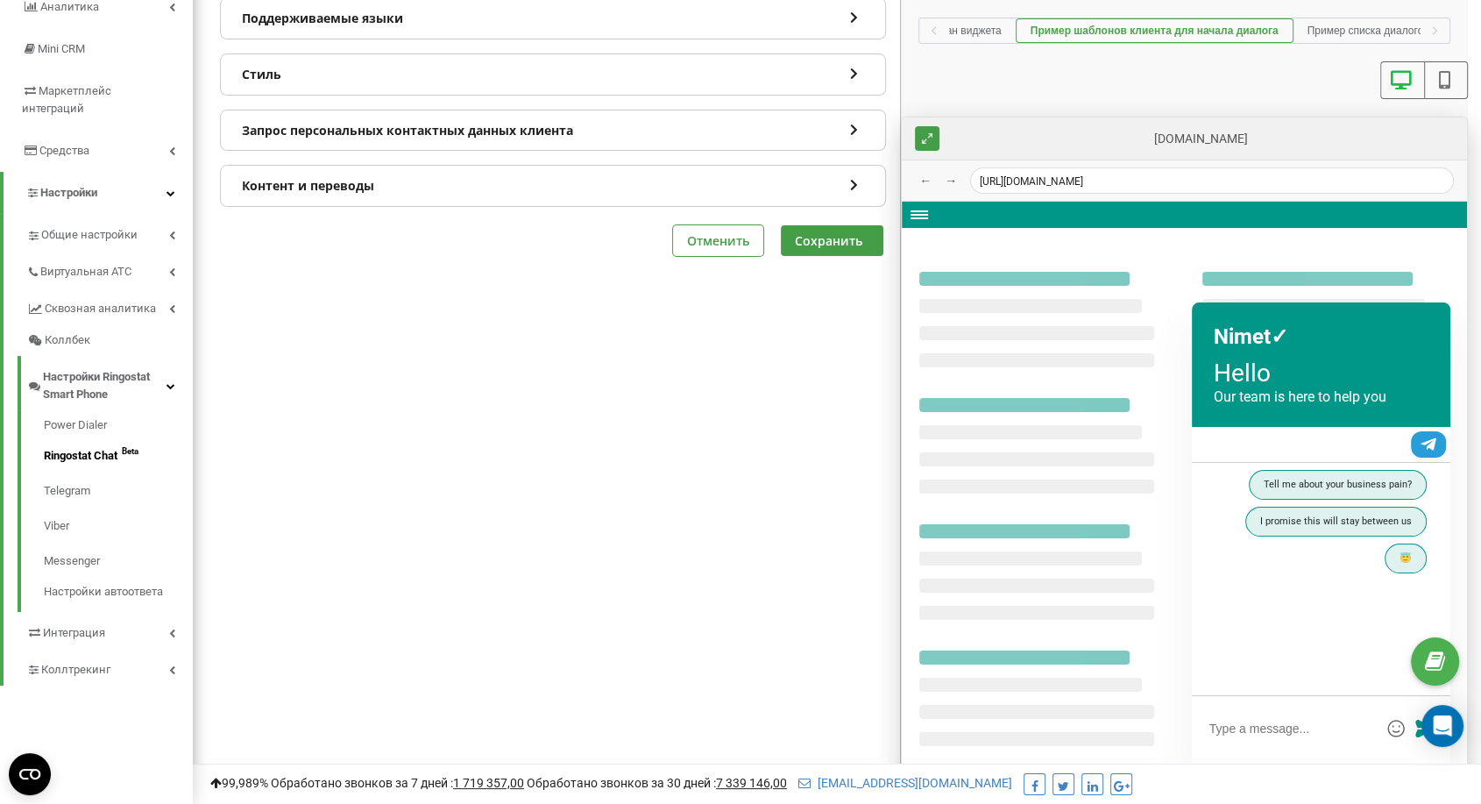
scroll to position [0, 0]
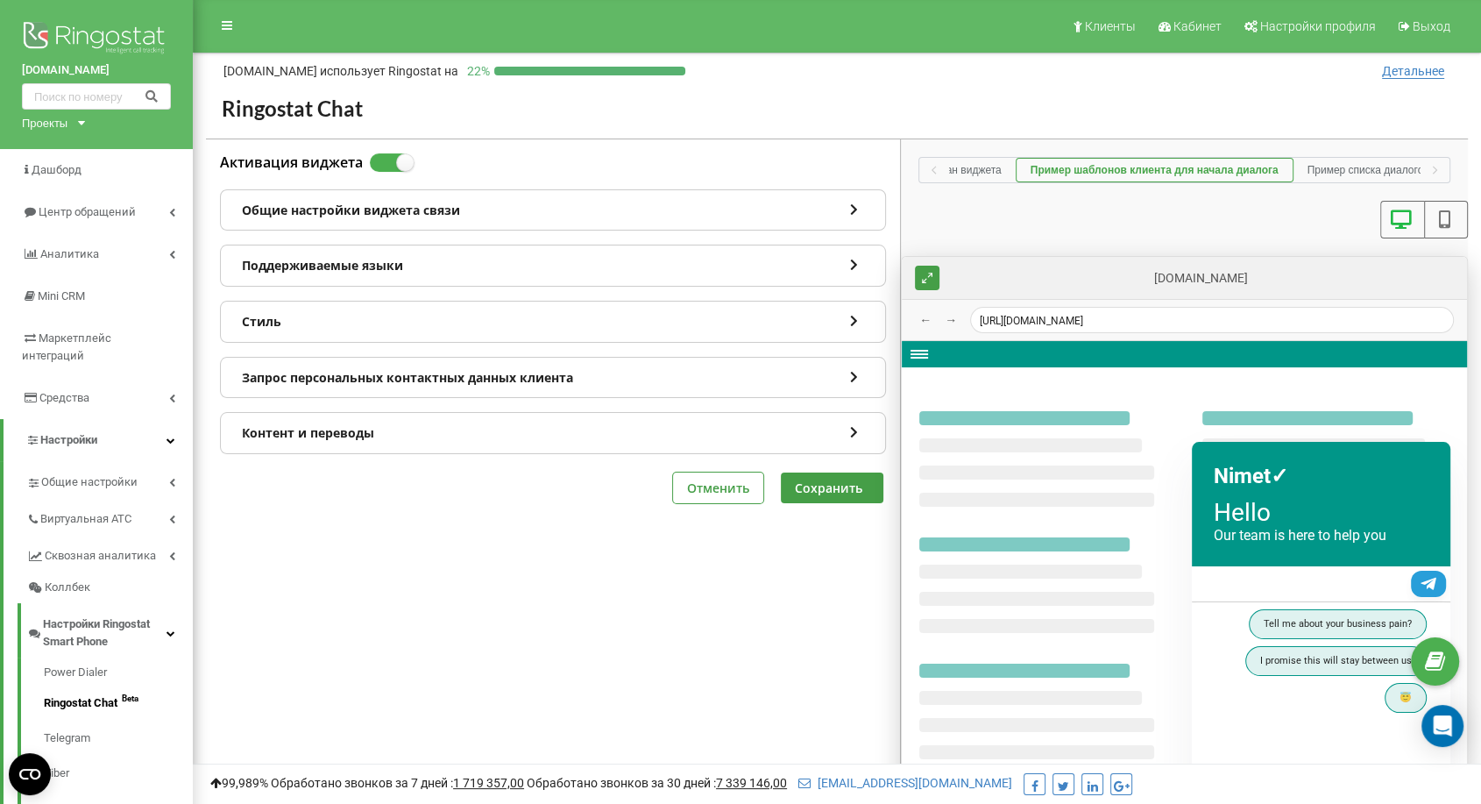
click at [712, 742] on div "Активация виджета Общие настройки виджета связи Поддерживаемые языки Стиль Запр…" at bounding box center [553, 589] width 694 height 900
click at [399, 577] on div "Активация виджета Общие настройки виджета связи Поддерживаемые языки Стиль Запр…" at bounding box center [553, 589] width 694 height 900
click at [317, 651] on div "Активация виджета Общие настройки виджета связи Поддерживаемые языки Стиль Запр…" at bounding box center [553, 589] width 694 height 900
click at [490, 700] on div "Активация виджета Общие настройки виджета связи Поддерживаемые языки Стиль Запр…" at bounding box center [553, 589] width 694 height 900
click at [502, 727] on div "Активация виджета Общие настройки виджета связи Поддерживаемые языки Стиль Запр…" at bounding box center [553, 589] width 694 height 900
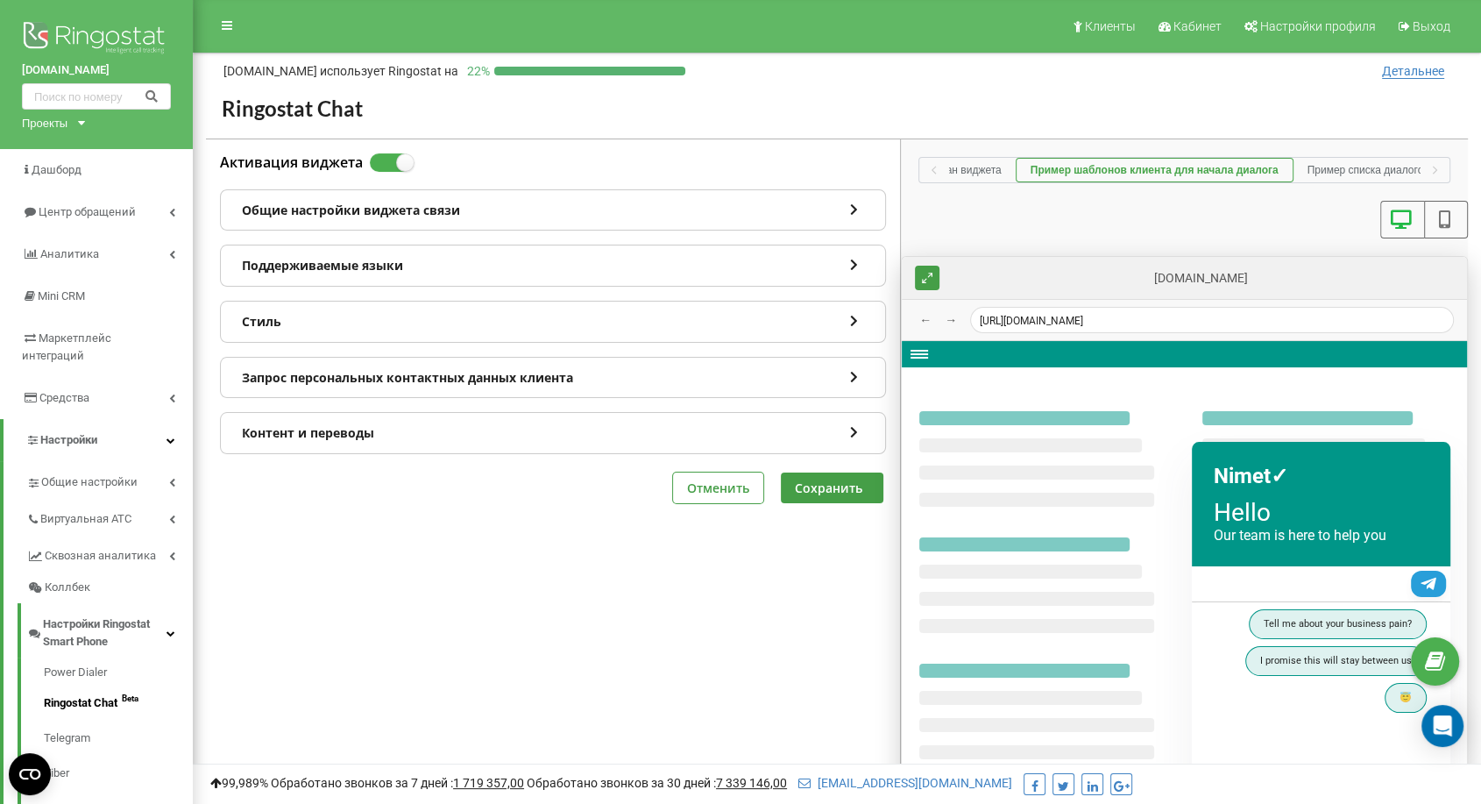
click at [505, 501] on div "Активация виджета Общие настройки виджета связи Поддерживаемые языки Стиль Запр…" at bounding box center [553, 328] width 694 height 378
click at [1450, 725] on icon "Open Intercom Messenger" at bounding box center [1442, 725] width 20 height 23
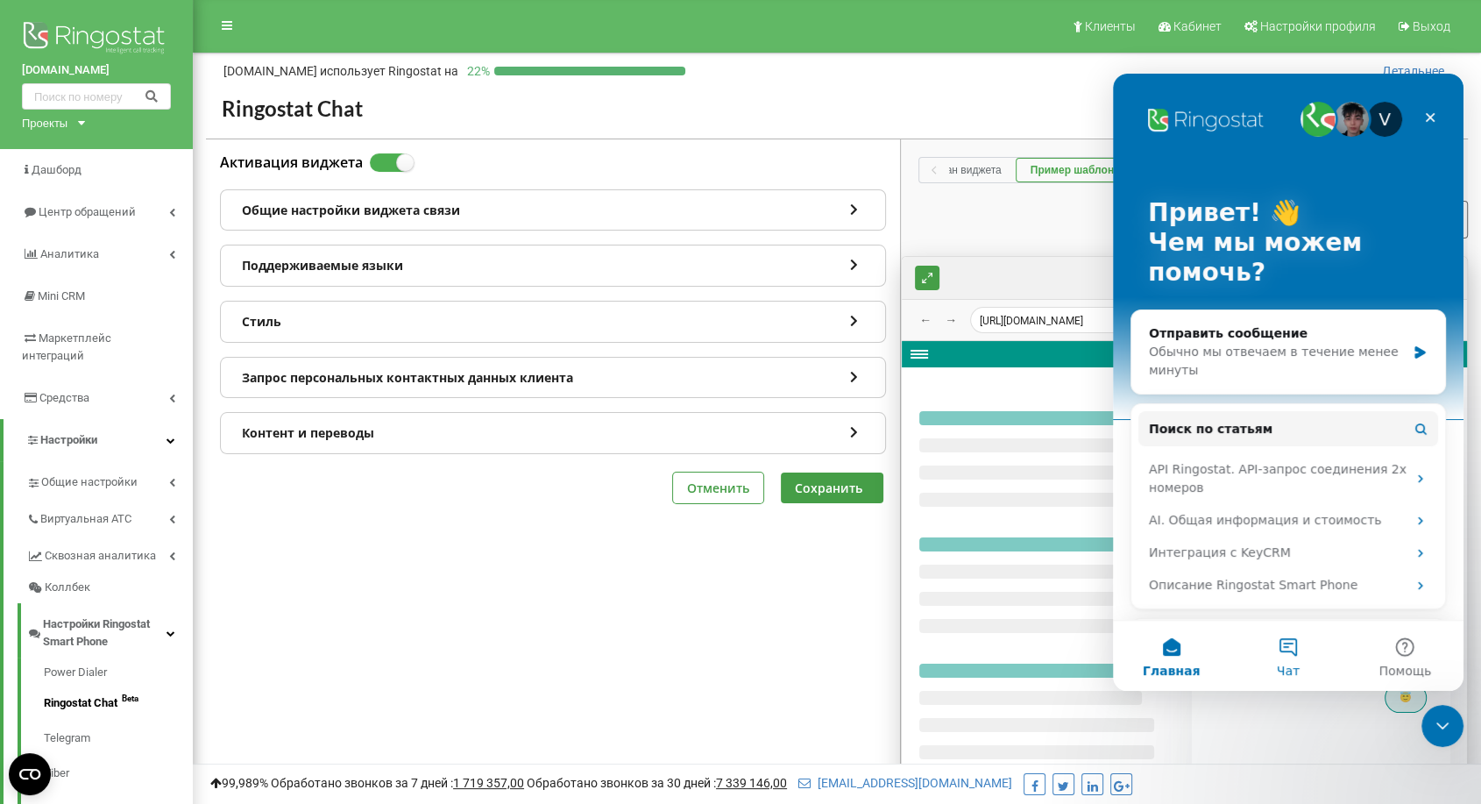
click at [1277, 645] on button "Чат" at bounding box center [1288, 655] width 117 height 70
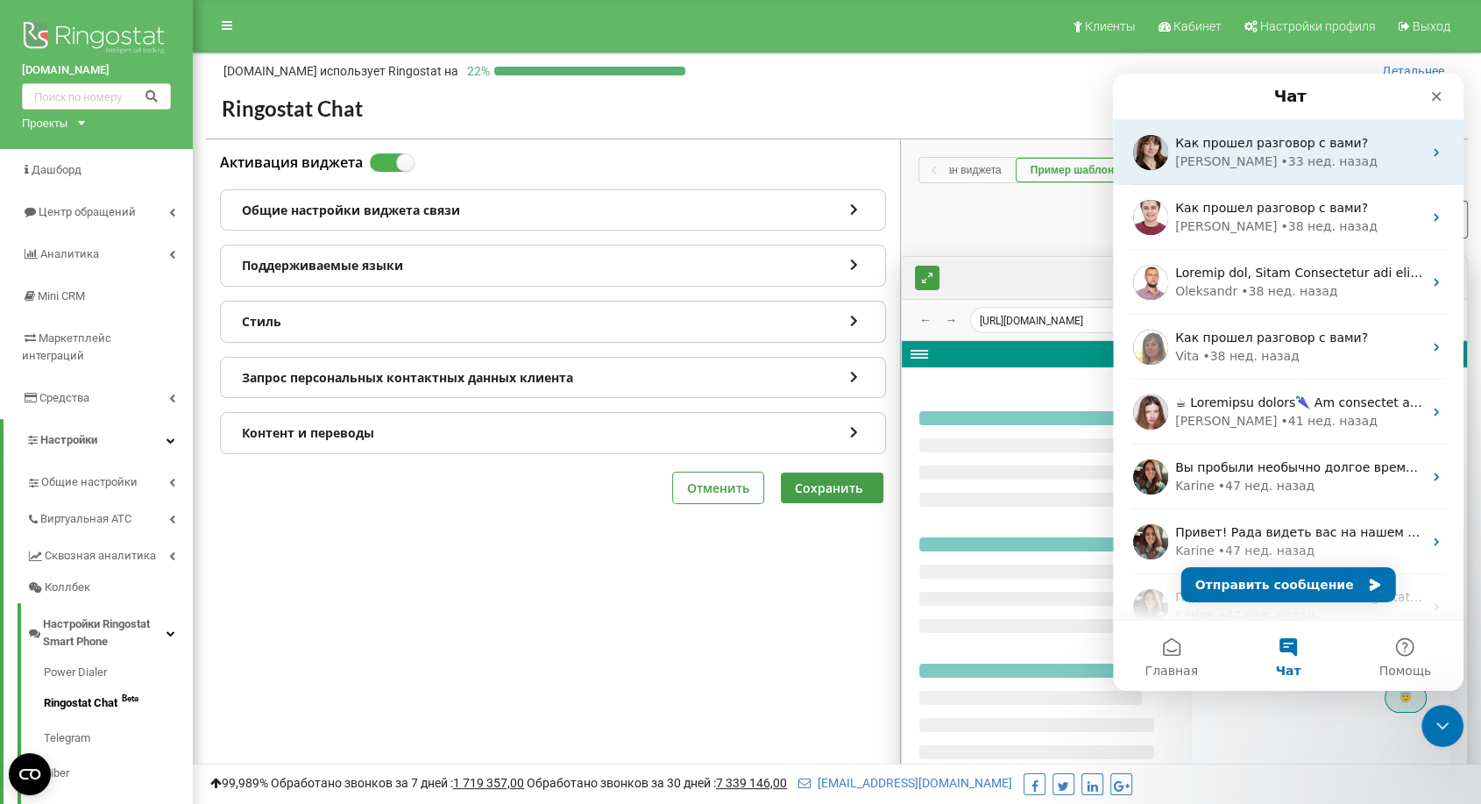
click at [1296, 141] on span "Как прошел разговор с вами?" at bounding box center [1271, 143] width 193 height 14
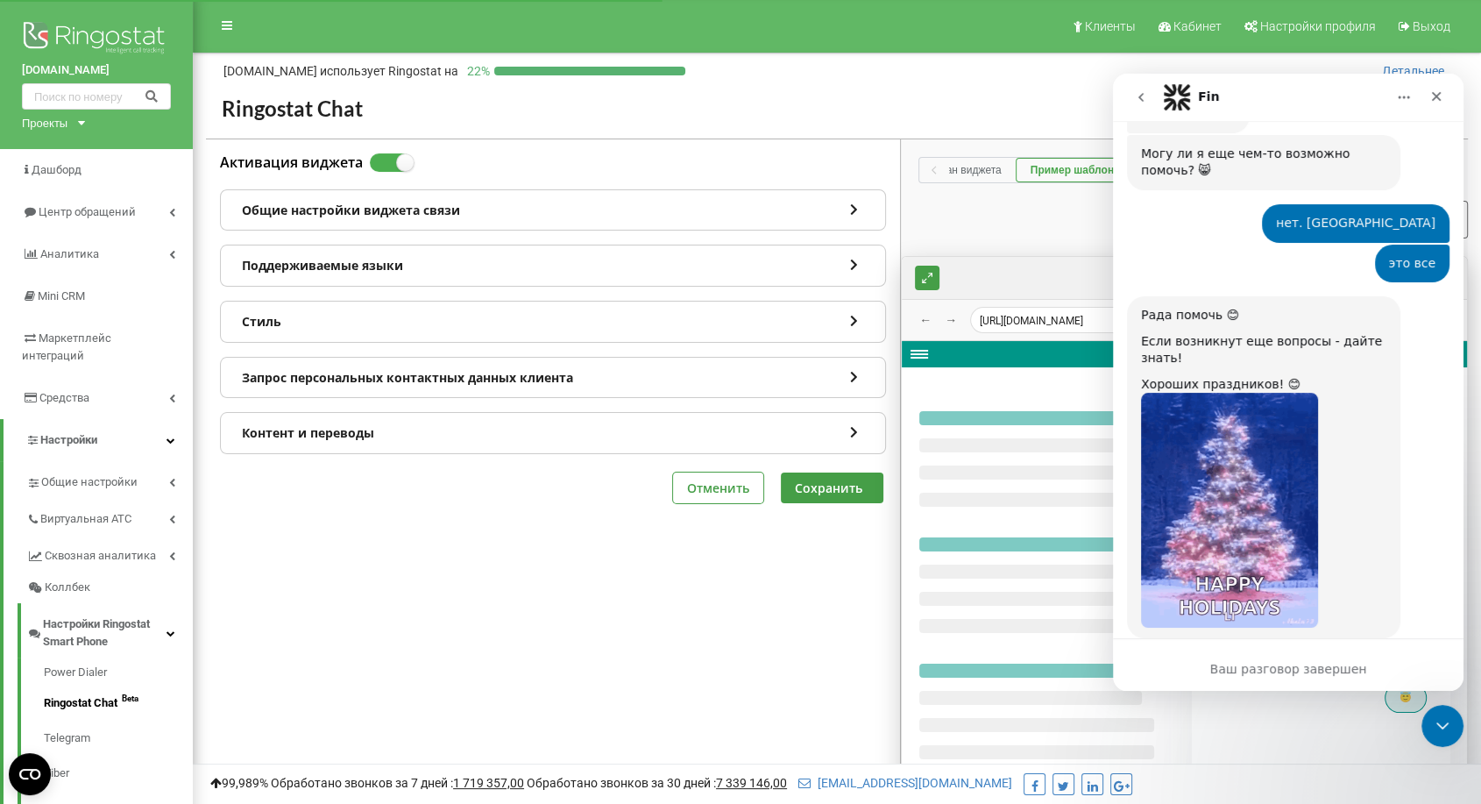
scroll to position [4354, 0]
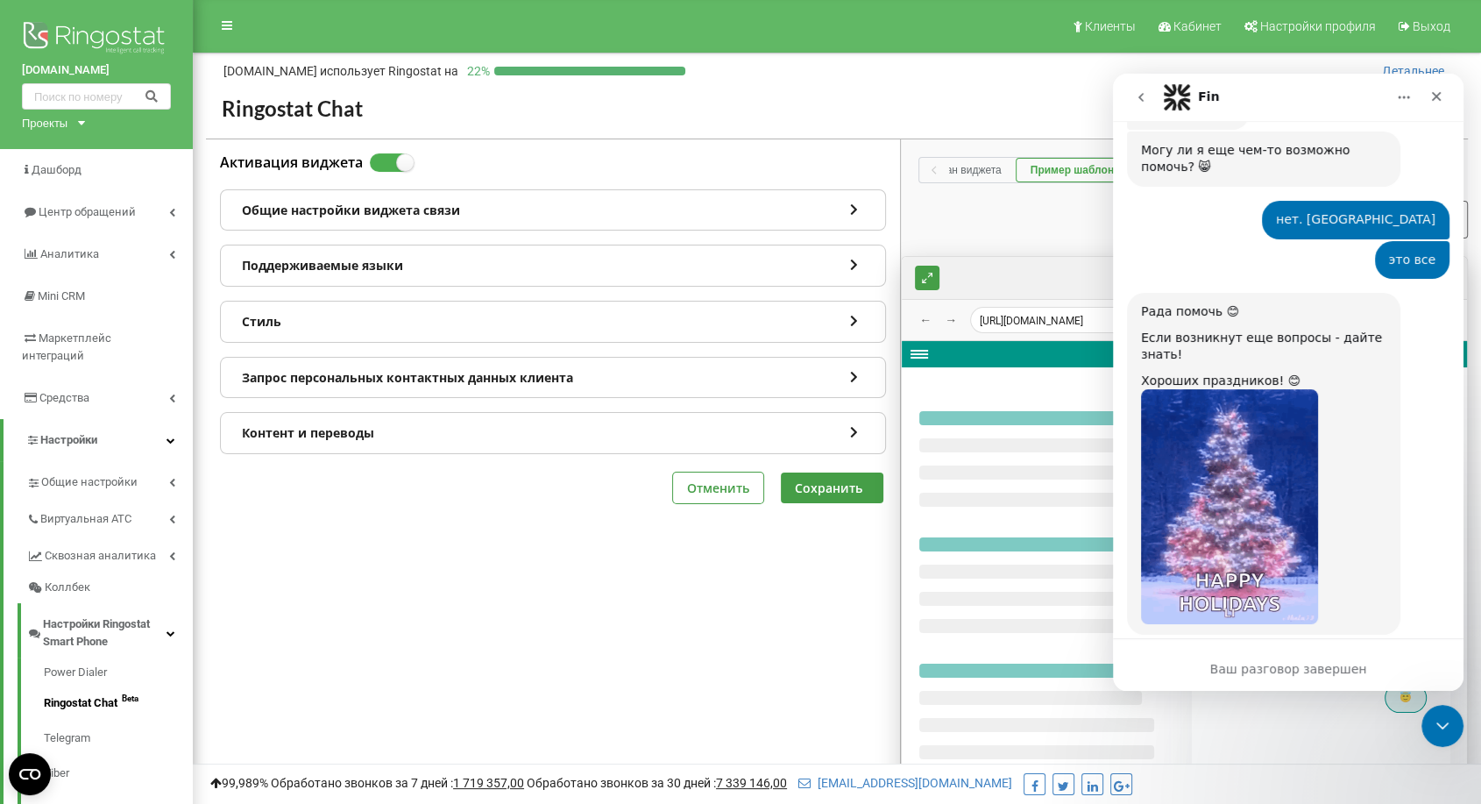
click at [1139, 86] on button "go back" at bounding box center [1140, 97] width 33 height 33
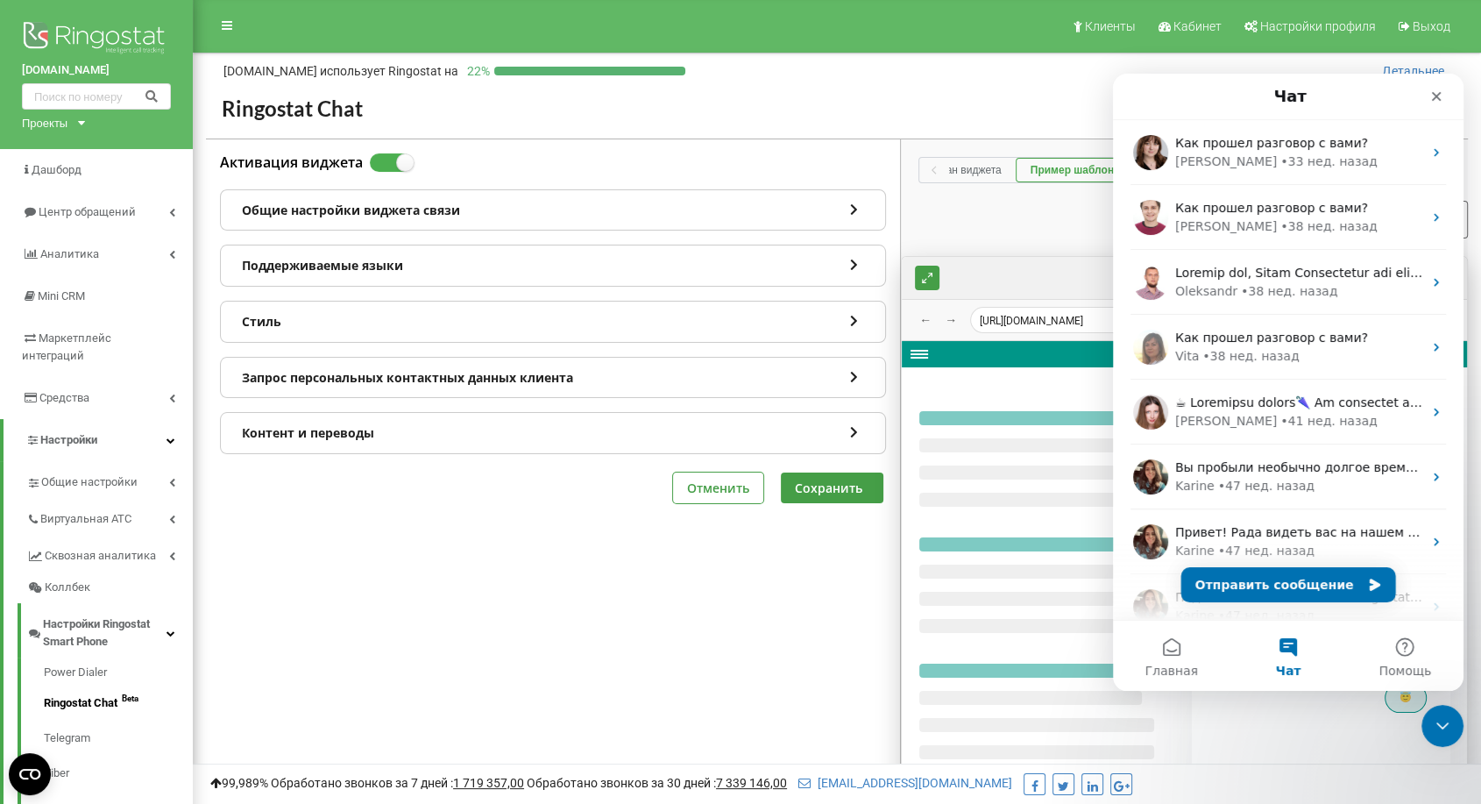
scroll to position [0, 0]
click at [1437, 86] on div "Закрыть" at bounding box center [1437, 97] width 32 height 32
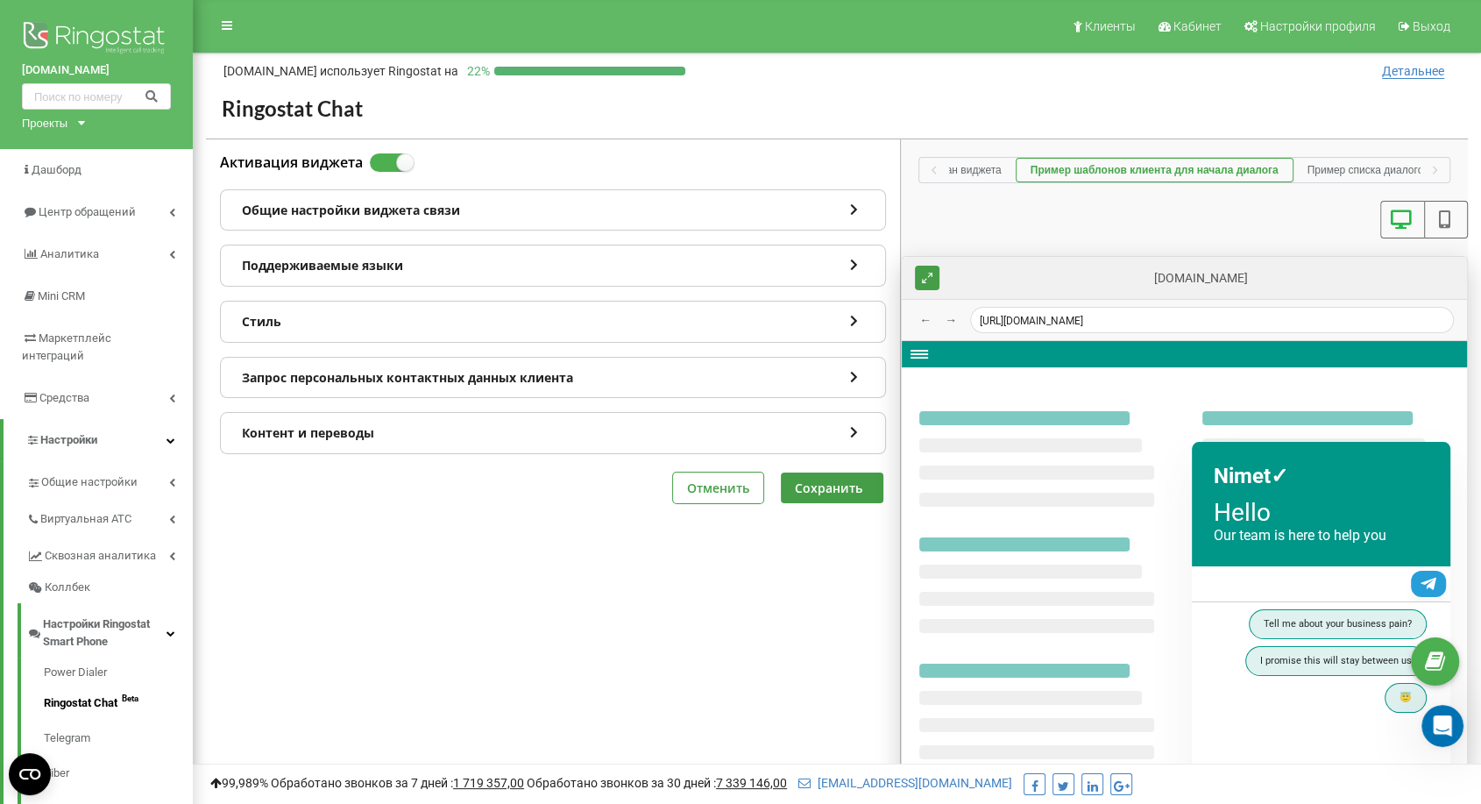
click at [822, 681] on div "Активация виджета Общие настройки виджета связи Поддерживаемые языки Стиль Запр…" at bounding box center [553, 589] width 694 height 900
